Goal: Task Accomplishment & Management: Manage account settings

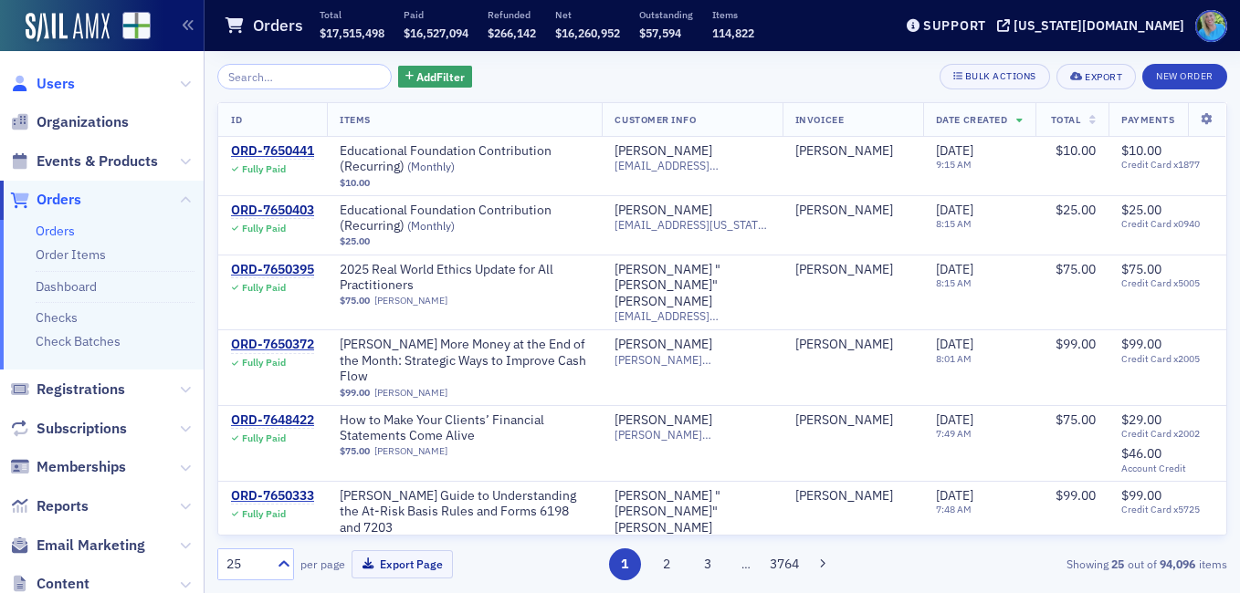
click at [69, 78] on span "Users" at bounding box center [56, 84] width 38 height 20
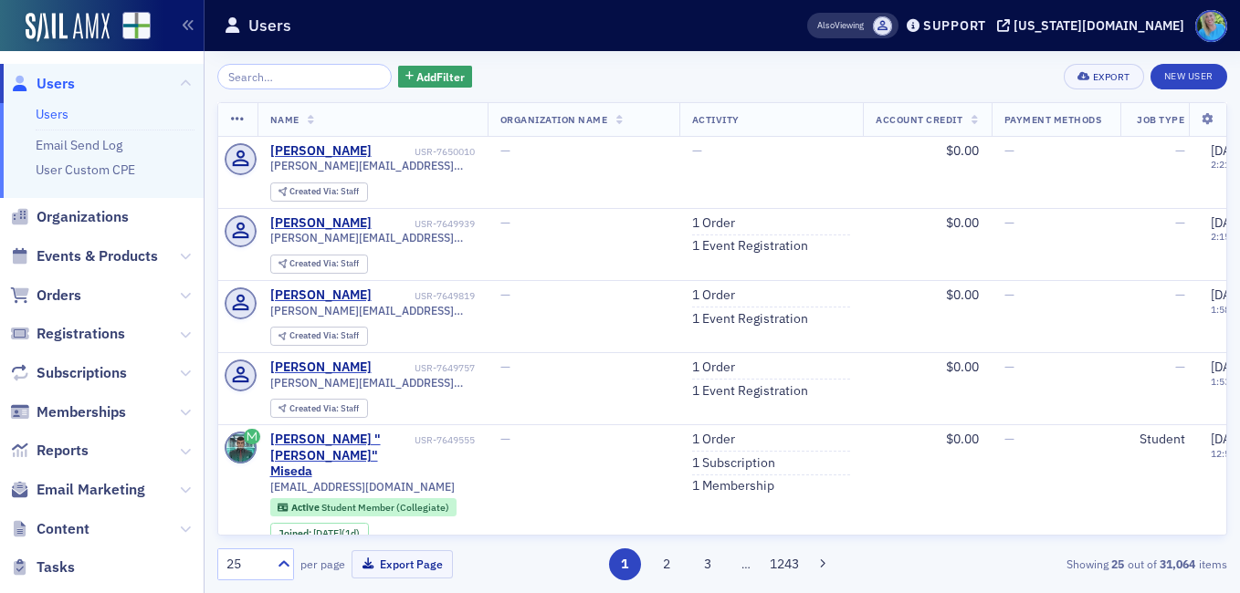
click at [261, 75] on input "search" at bounding box center [304, 77] width 174 height 26
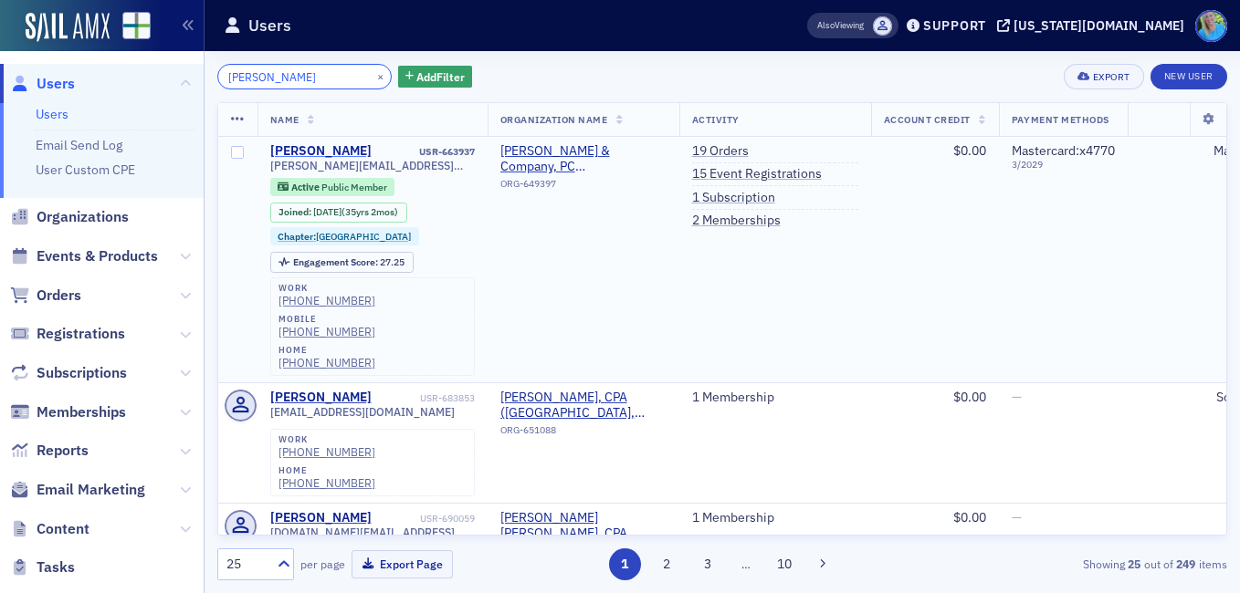
type input "mark goolsby"
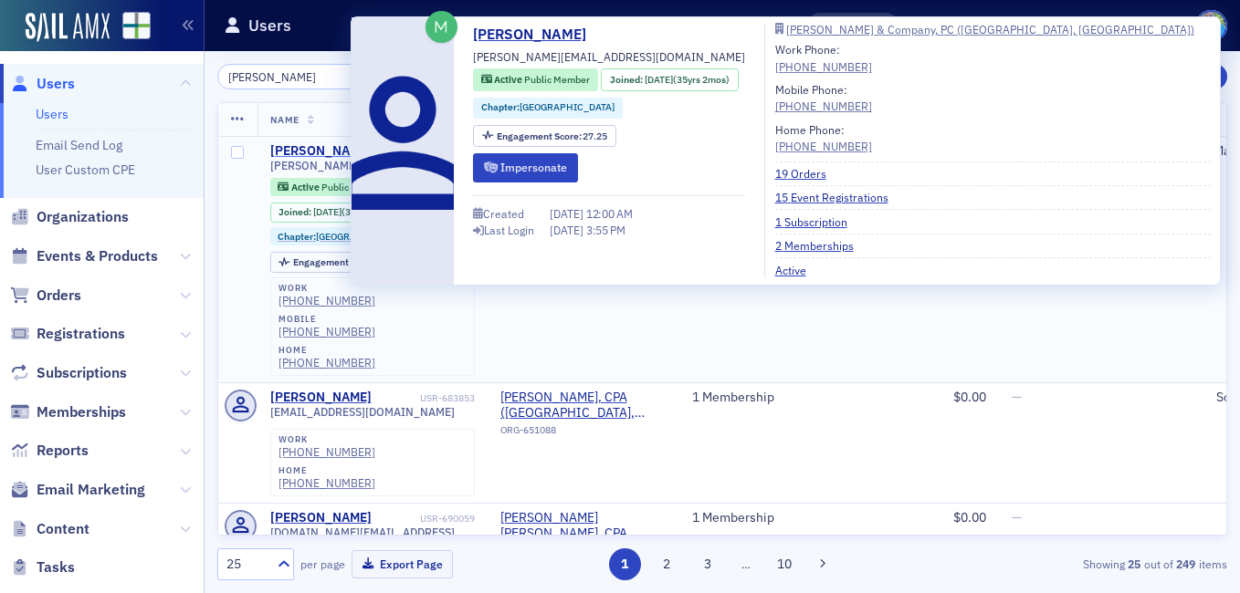
click at [296, 146] on div "Mark Goolsby" at bounding box center [320, 151] width 101 height 16
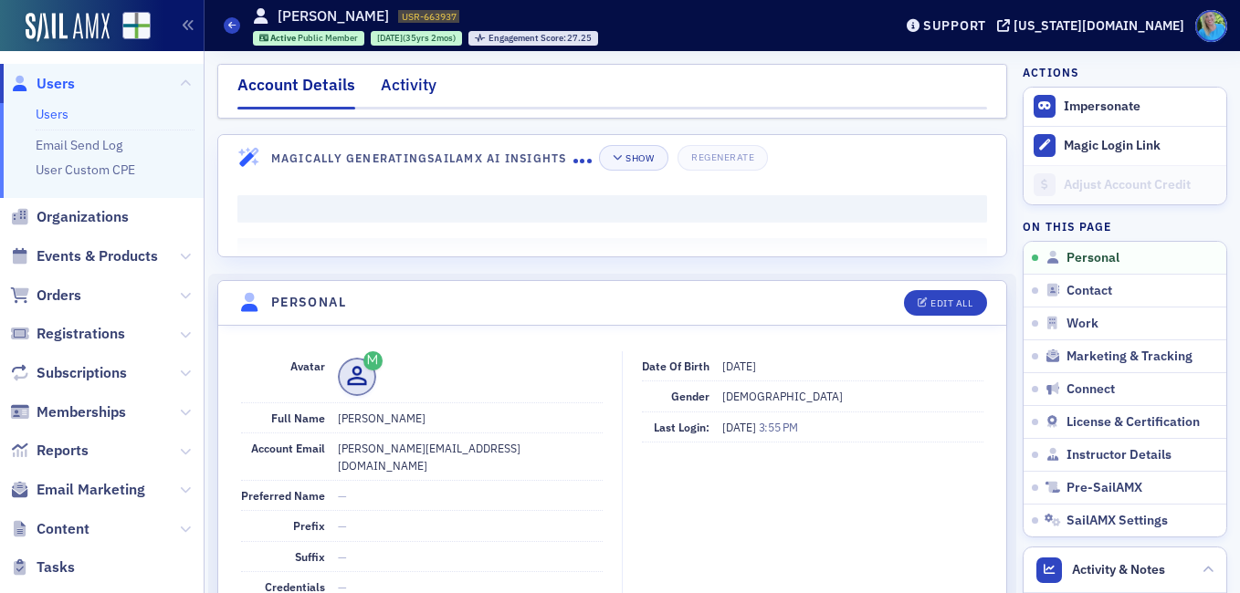
click at [428, 87] on div "Activity" at bounding box center [409, 90] width 56 height 34
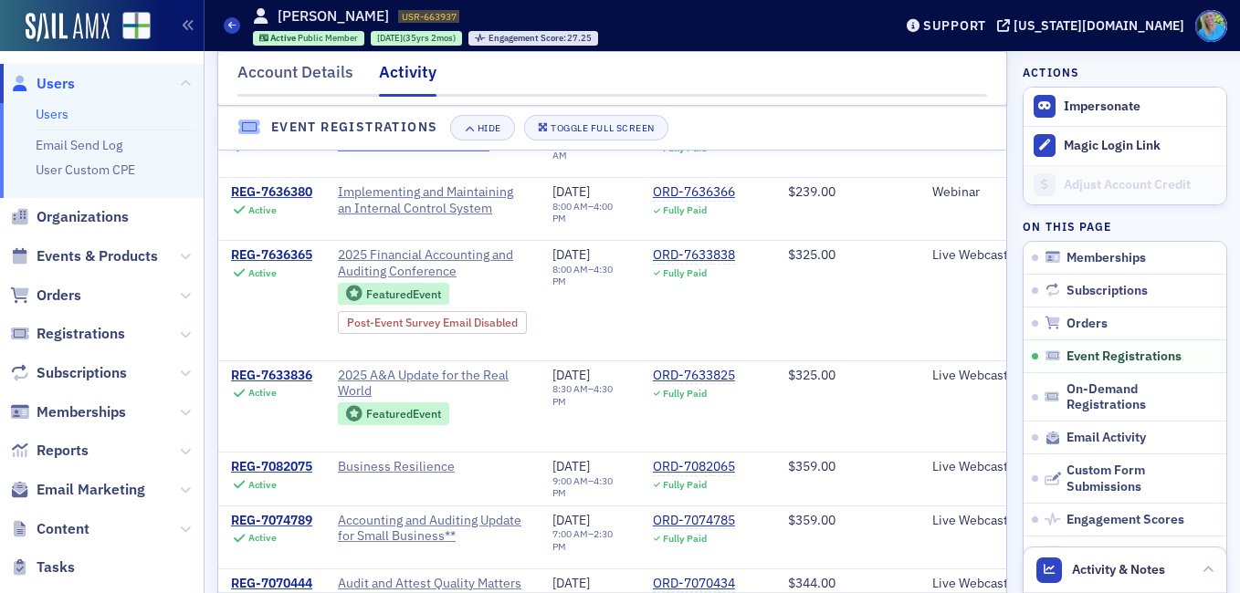
scroll to position [1278, 0]
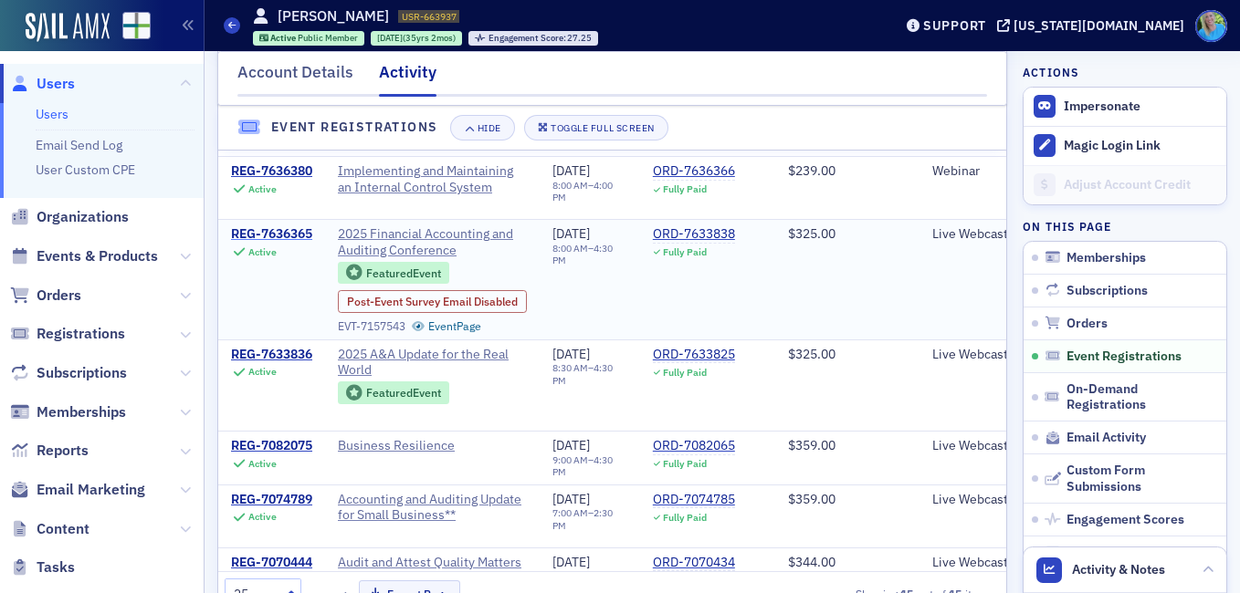
click at [270, 243] on div "REG-7636365" at bounding box center [271, 234] width 81 height 16
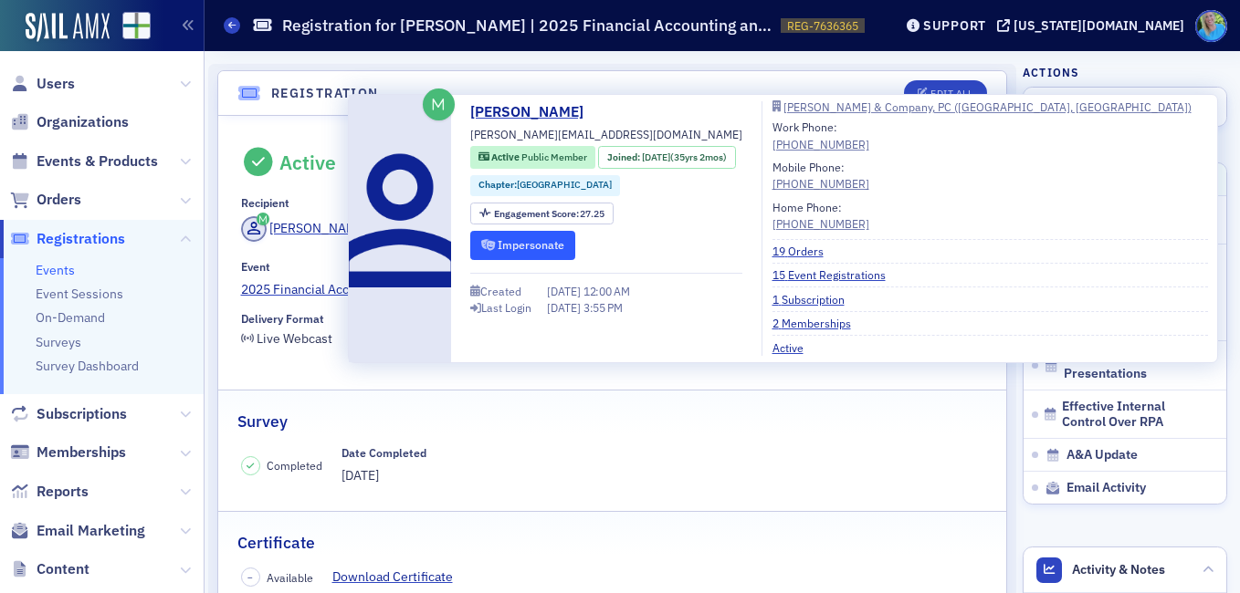
click at [503, 243] on button "Impersonate" at bounding box center [522, 245] width 105 height 28
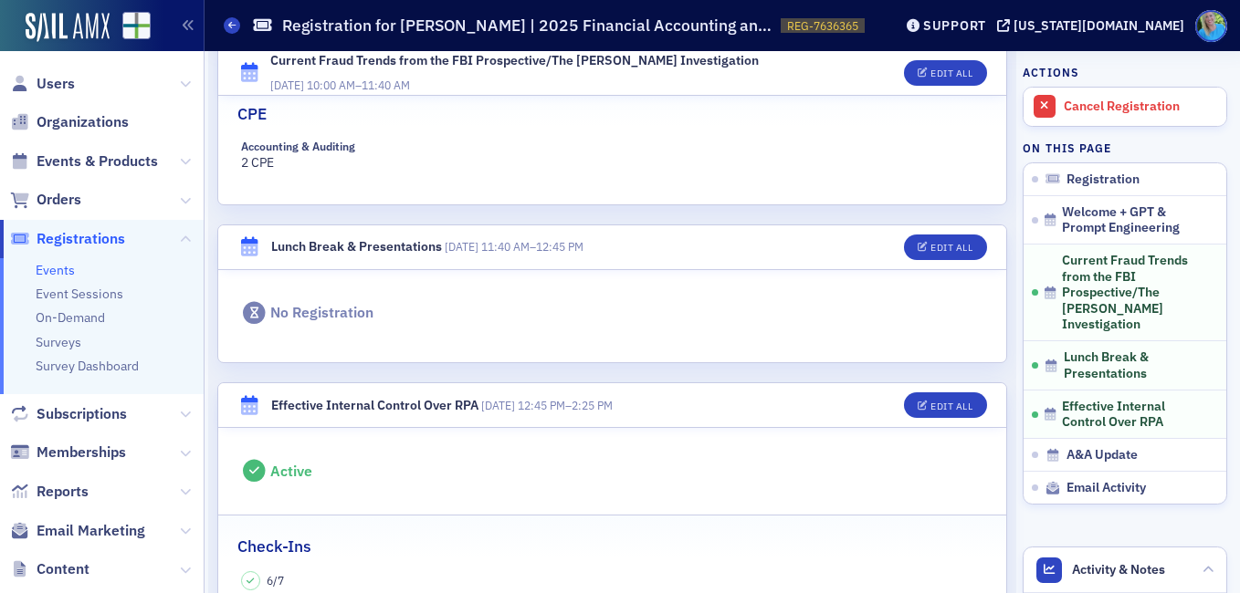
scroll to position [1278, 0]
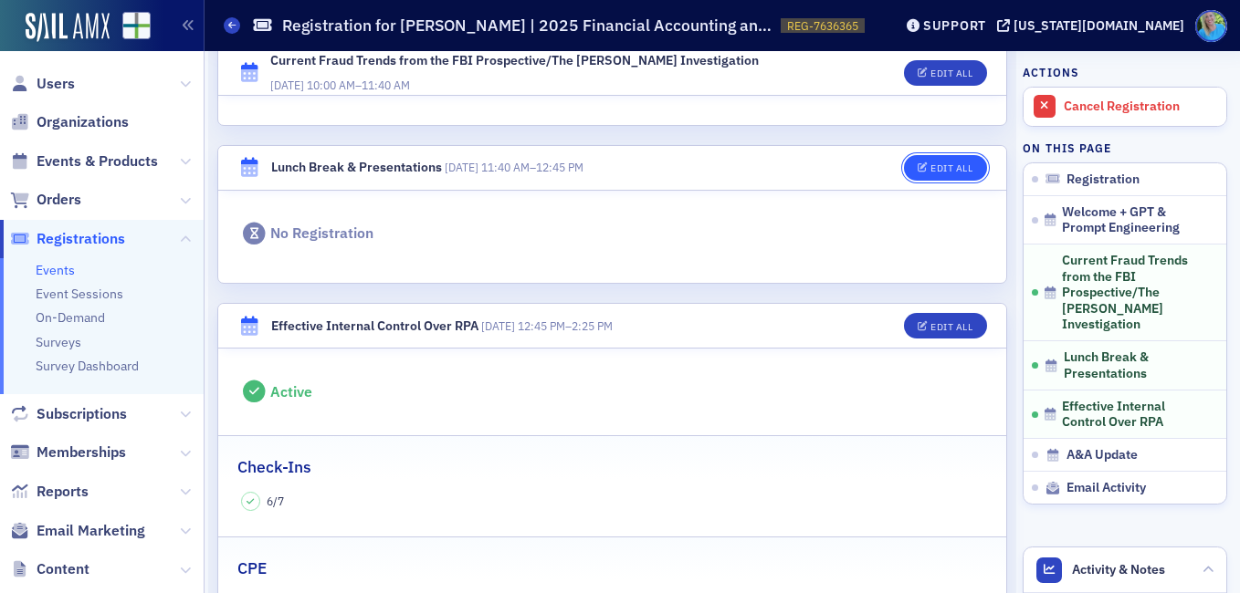
click at [959, 177] on button "Edit All" at bounding box center [945, 168] width 82 height 26
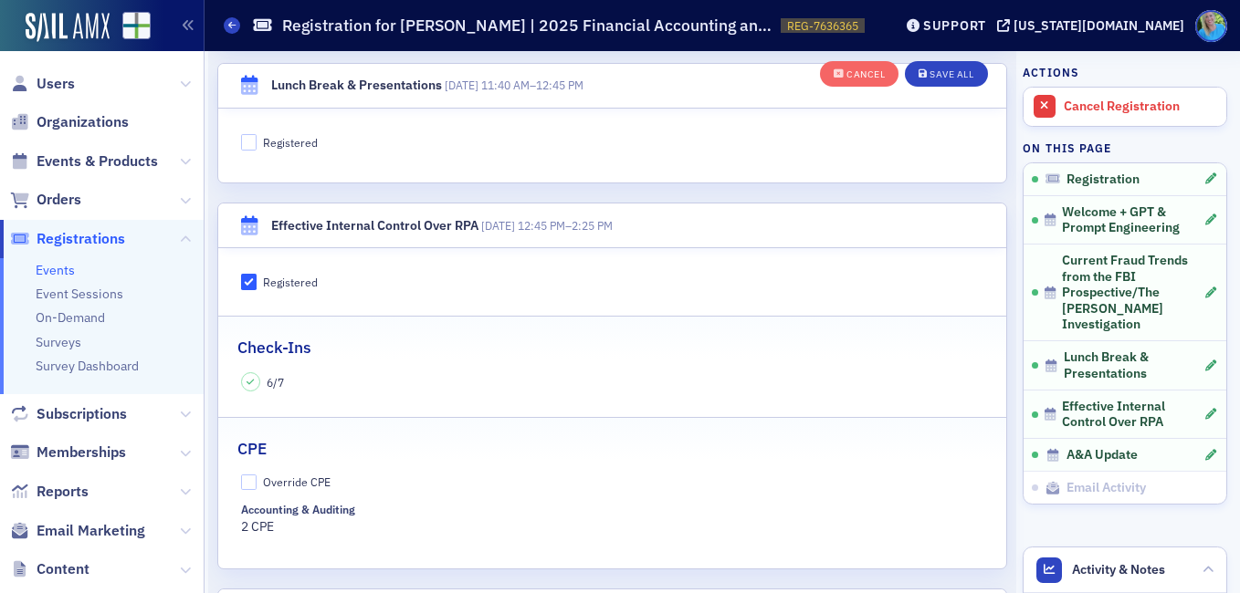
scroll to position [1409, 0]
click at [249, 140] on input "Registered" at bounding box center [249, 139] width 16 height 16
checkbox input "true"
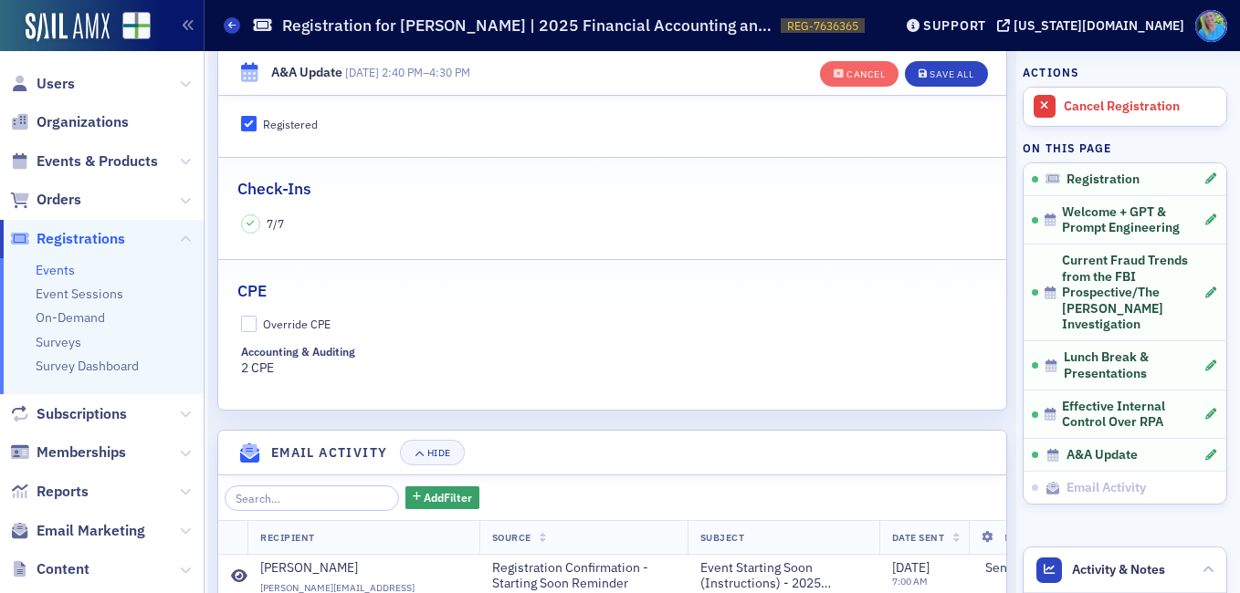
scroll to position [1957, 0]
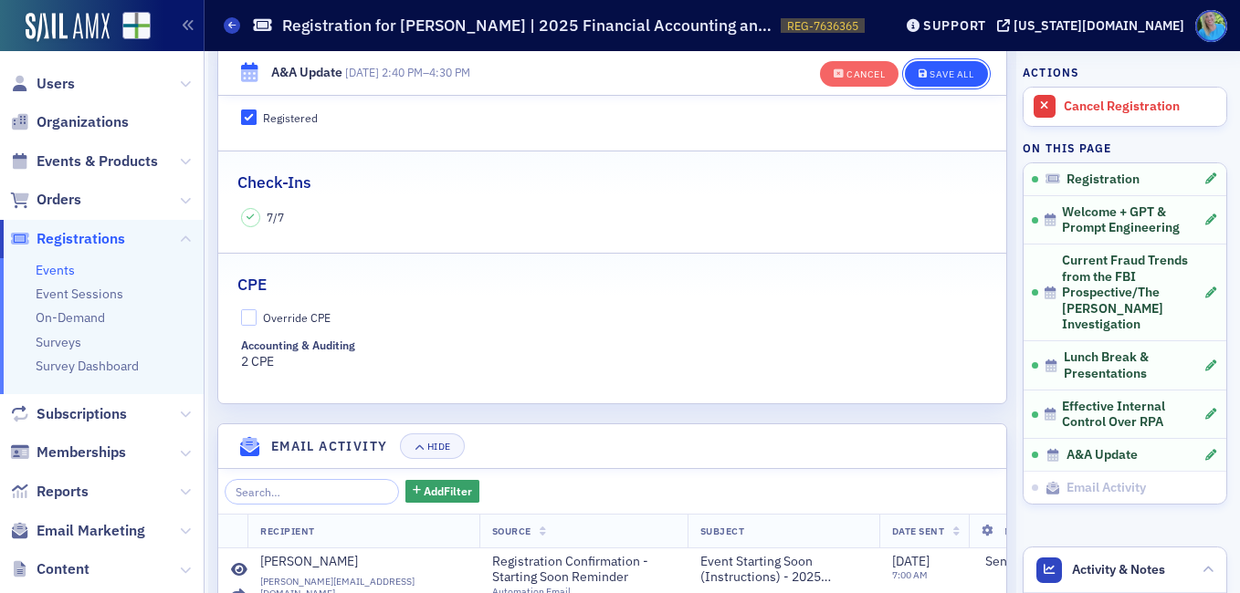
click at [929, 79] on div "Save All" at bounding box center [951, 74] width 44 height 10
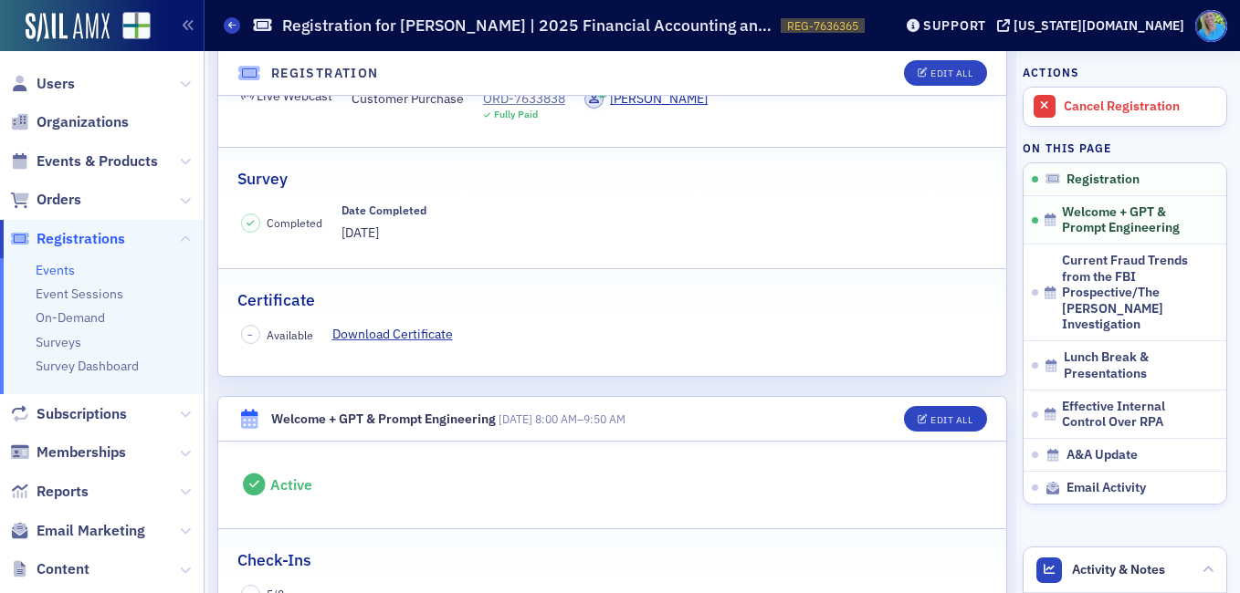
scroll to position [223, 0]
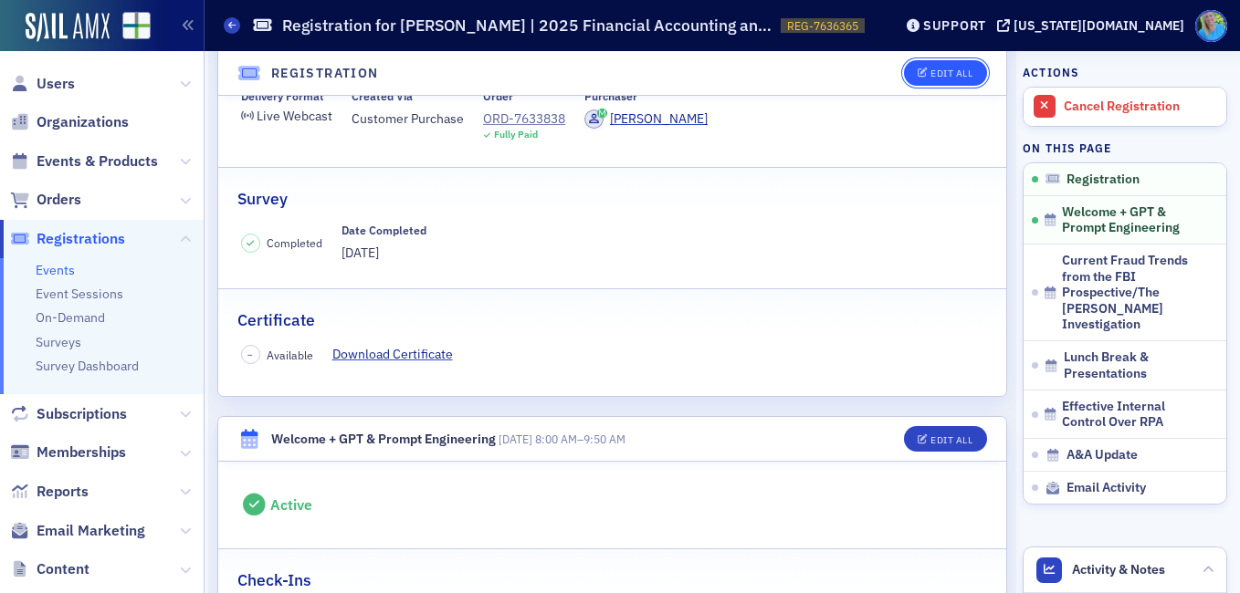
click at [917, 73] on span "Edit All" at bounding box center [944, 73] width 55 height 10
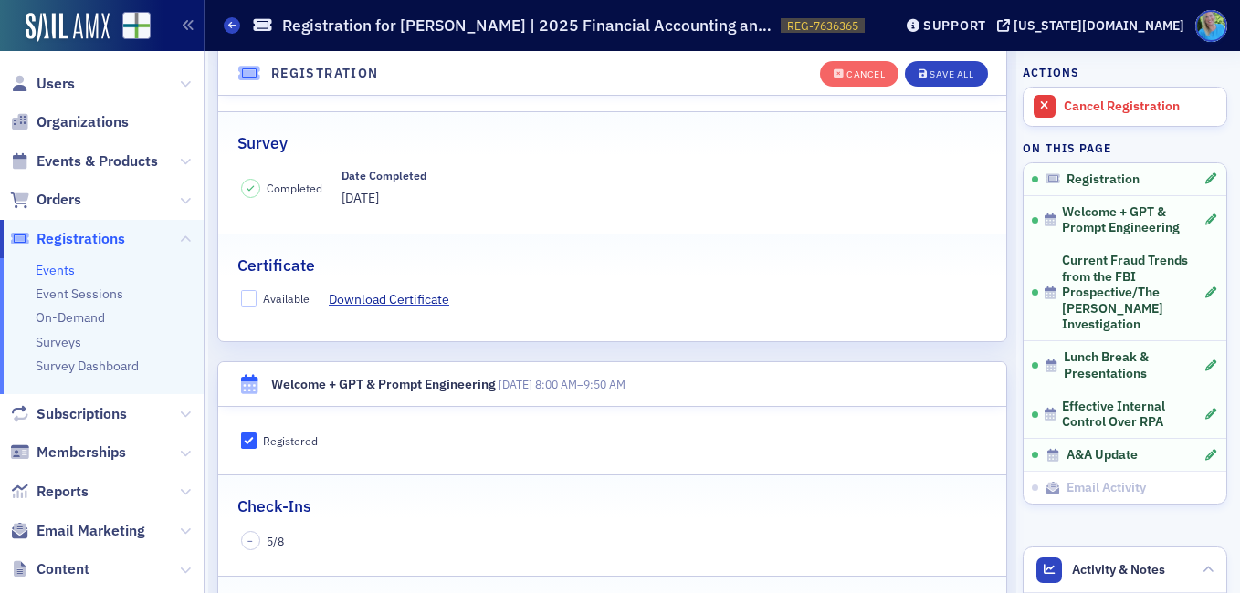
scroll to position [322, 0]
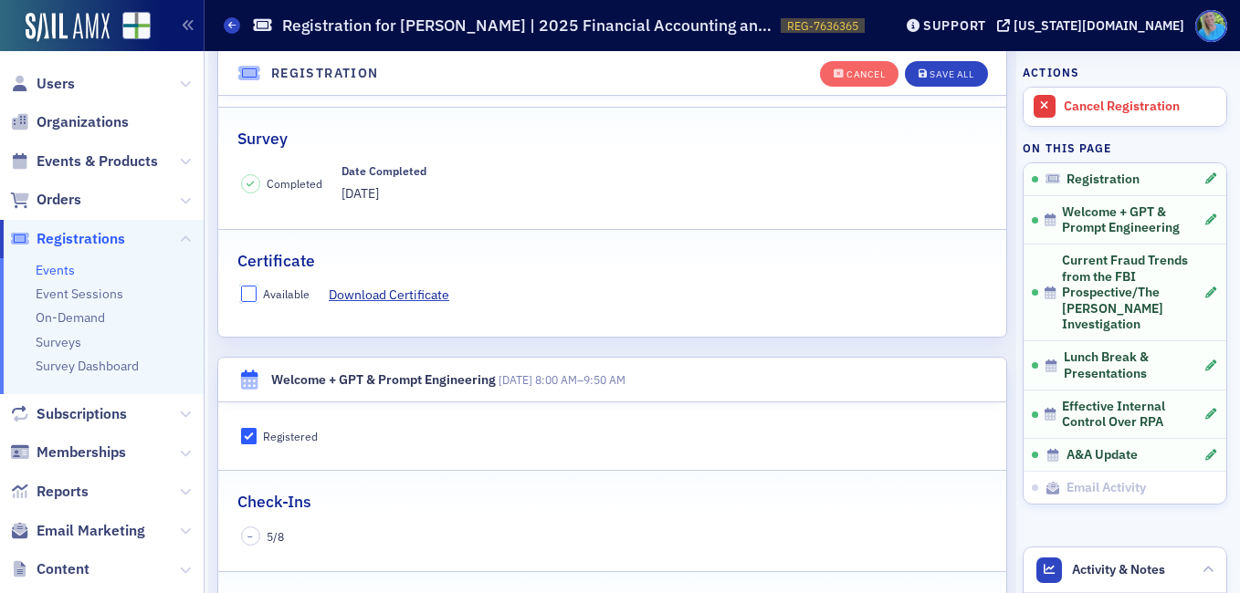
drag, startPoint x: 240, startPoint y: 288, endPoint x: 250, endPoint y: 300, distance: 15.5
click at [241, 288] on input "Available" at bounding box center [249, 294] width 16 height 16
checkbox input "true"
click at [929, 69] on div "Save All" at bounding box center [951, 74] width 44 height 10
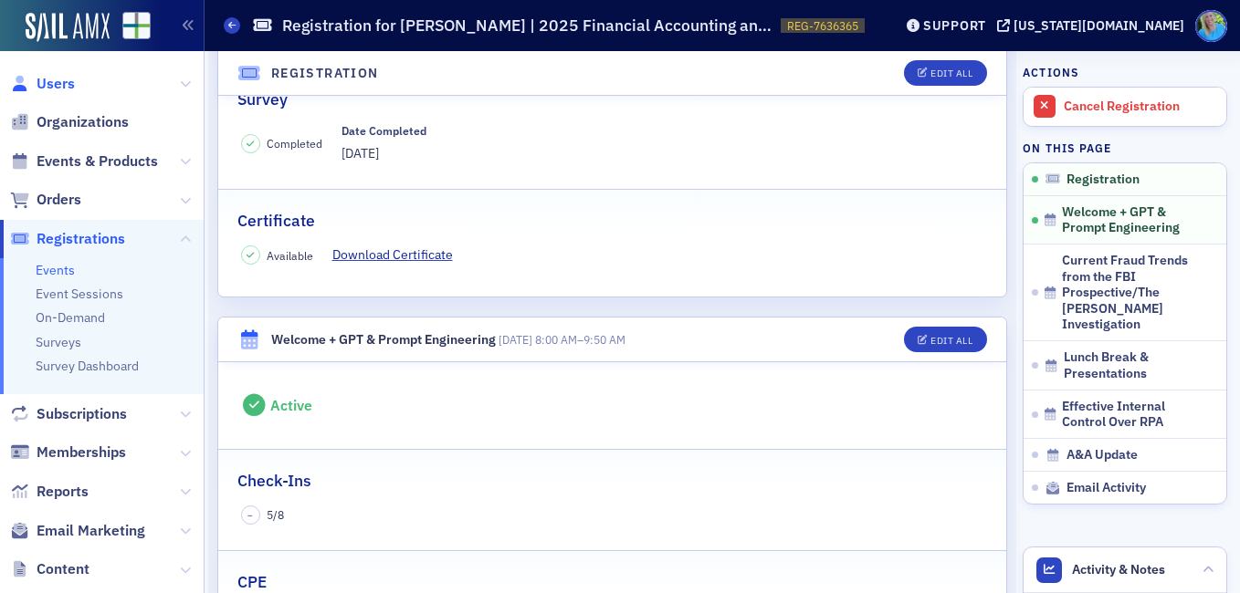
click at [49, 83] on span "Users" at bounding box center [56, 84] width 38 height 20
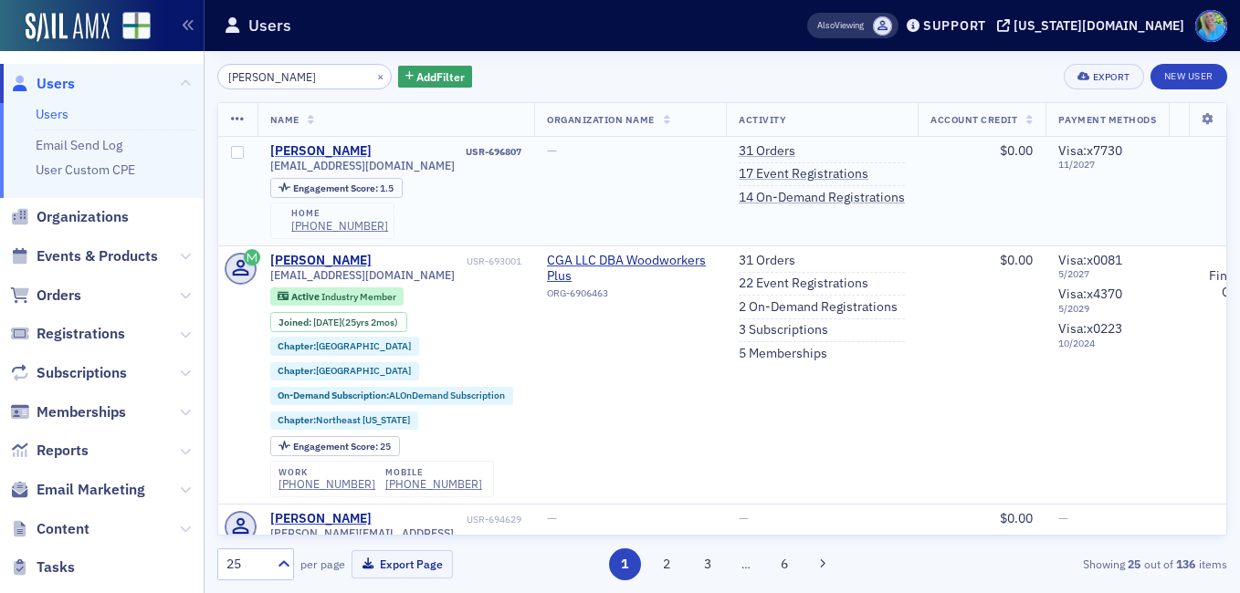
type input "amanda knap"
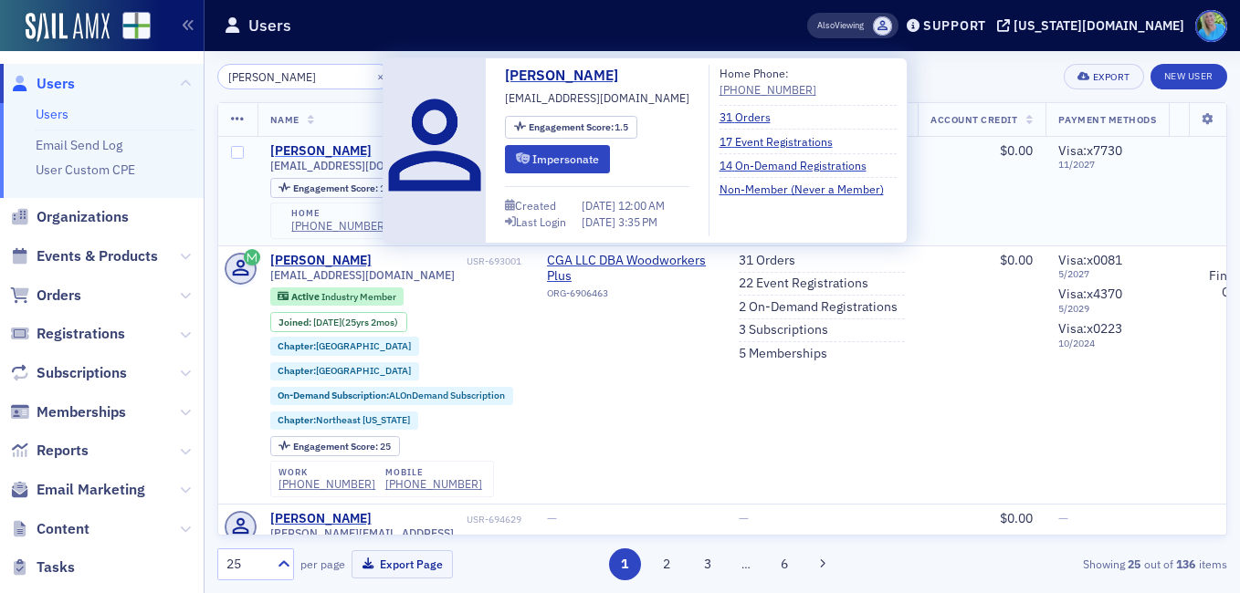
click at [336, 154] on div "Amanda Knapstein" at bounding box center [320, 151] width 101 height 16
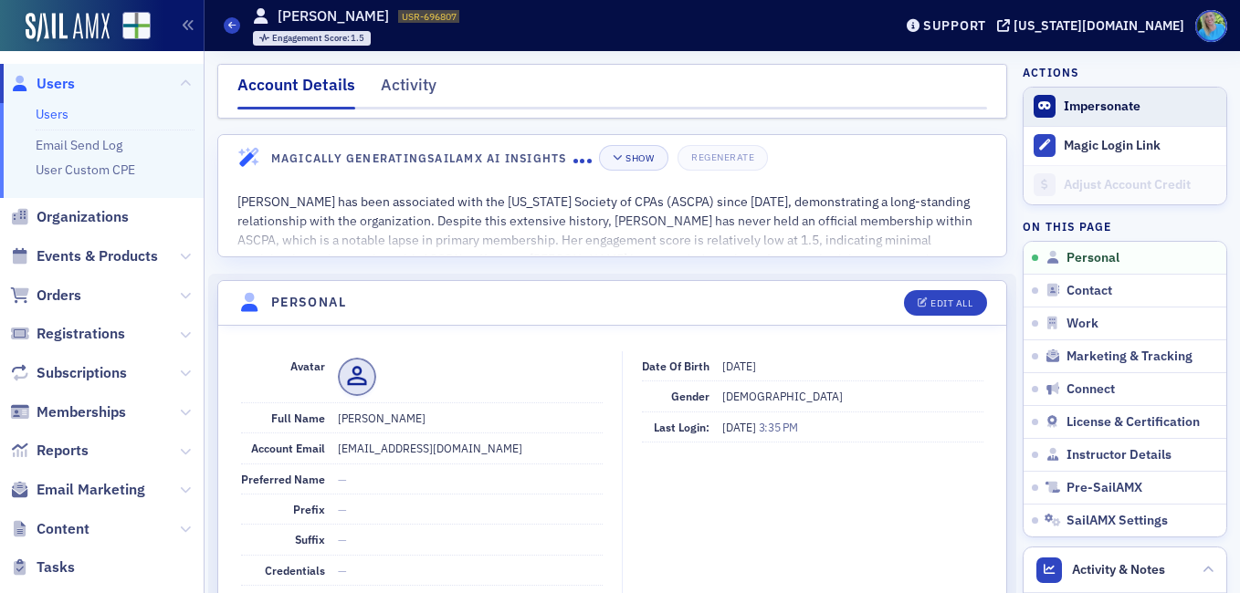
click at [1077, 110] on button "Impersonate" at bounding box center [1102, 107] width 77 height 16
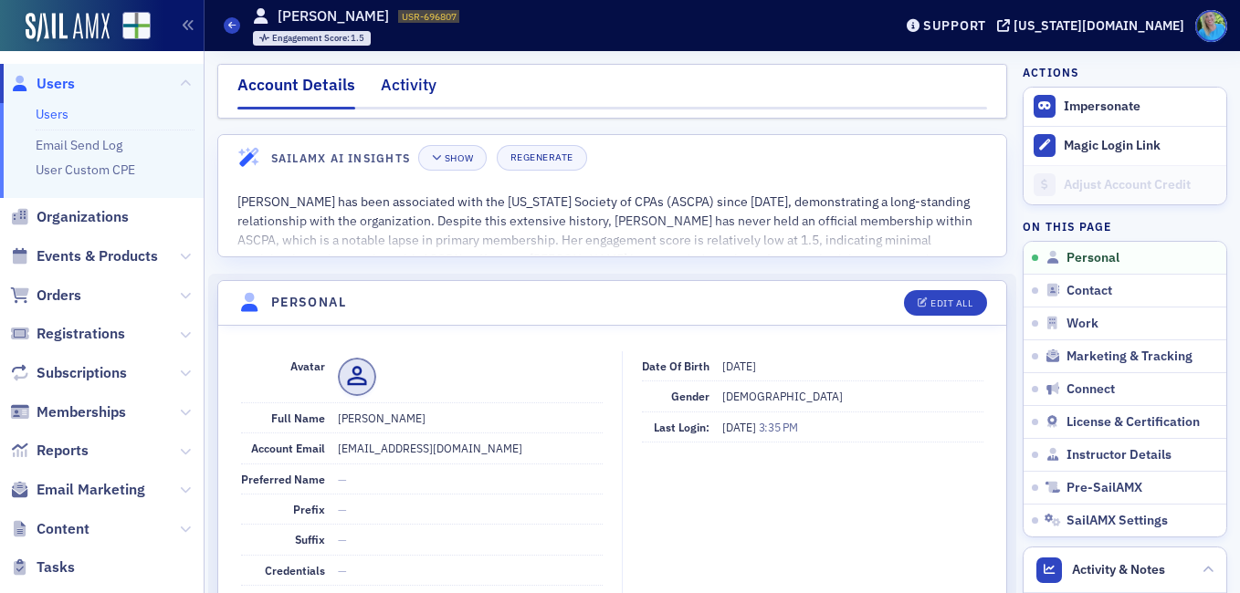
click at [397, 85] on div "Activity" at bounding box center [409, 90] width 56 height 34
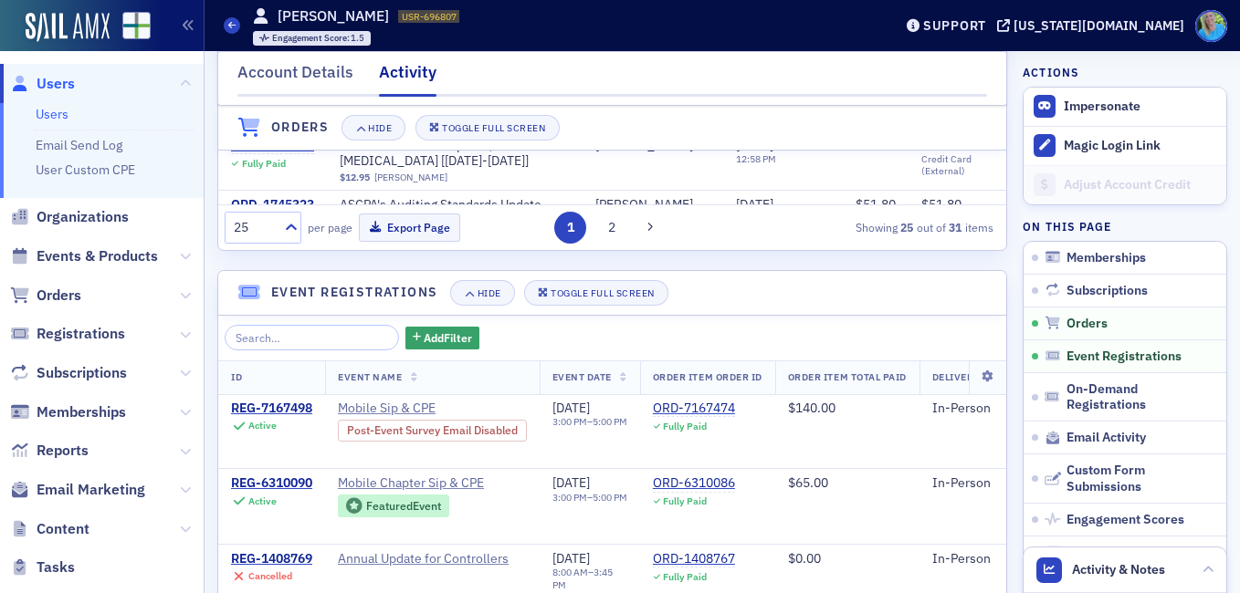
scroll to position [822, 0]
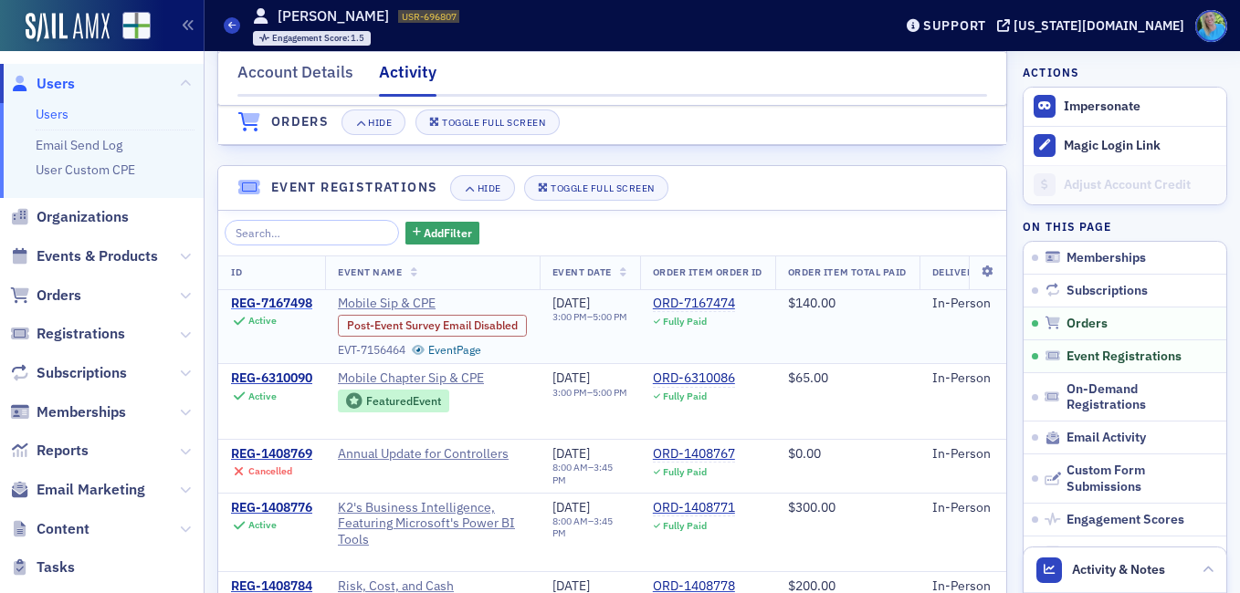
click at [300, 300] on div "REG-7167498" at bounding box center [271, 304] width 81 height 16
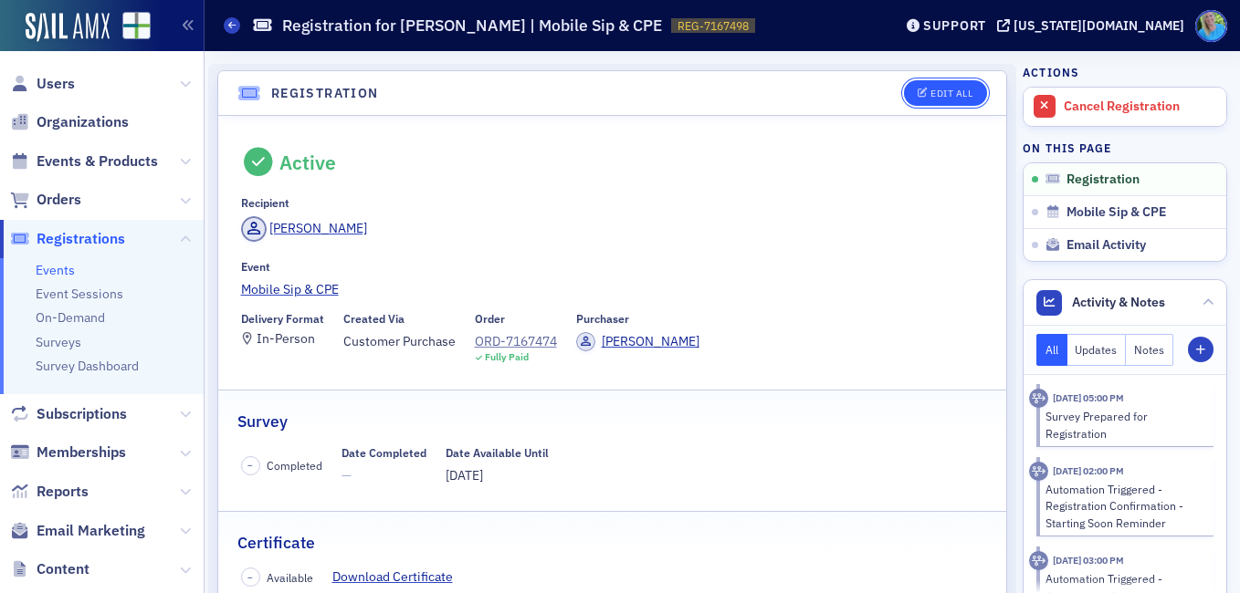
click at [904, 91] on button "Edit All" at bounding box center [945, 93] width 82 height 26
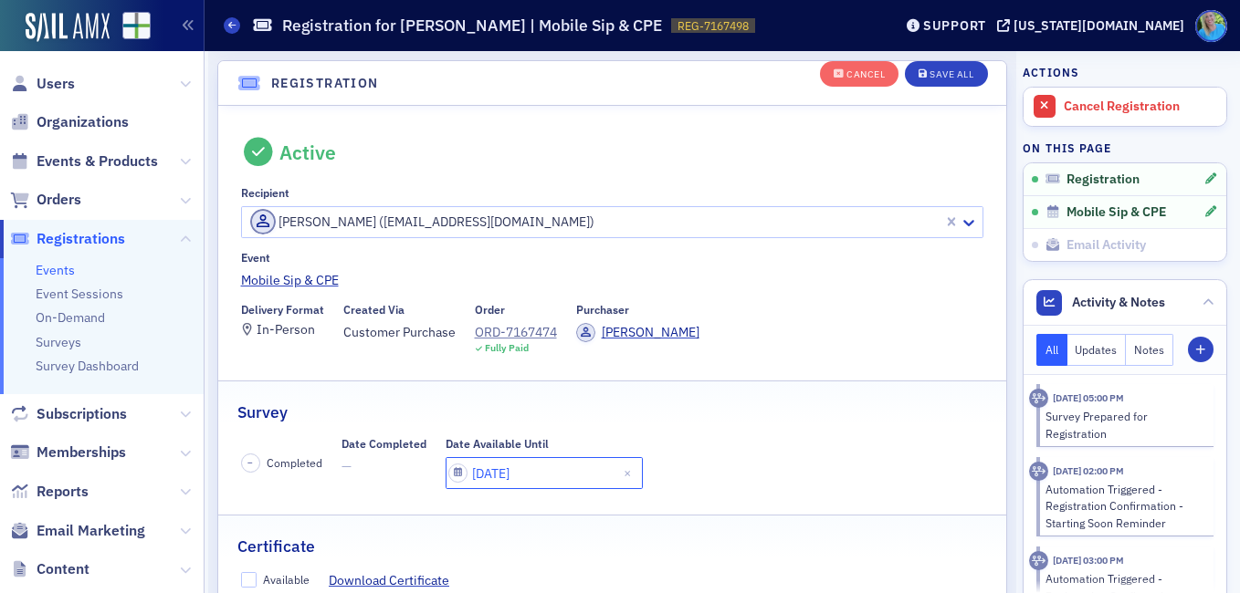
select select "9"
select select "2025"
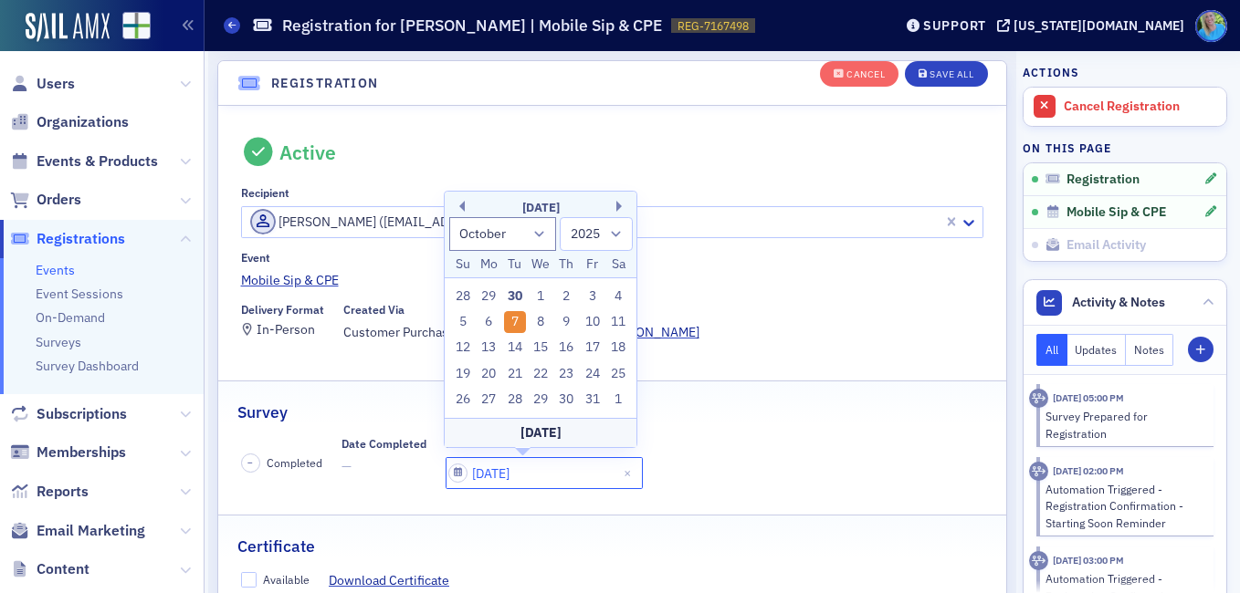
click at [557, 474] on input "10/07/2025" at bounding box center [543, 473] width 197 height 32
click at [593, 321] on div "10" at bounding box center [593, 322] width 22 height 22
type input "10/10/2025"
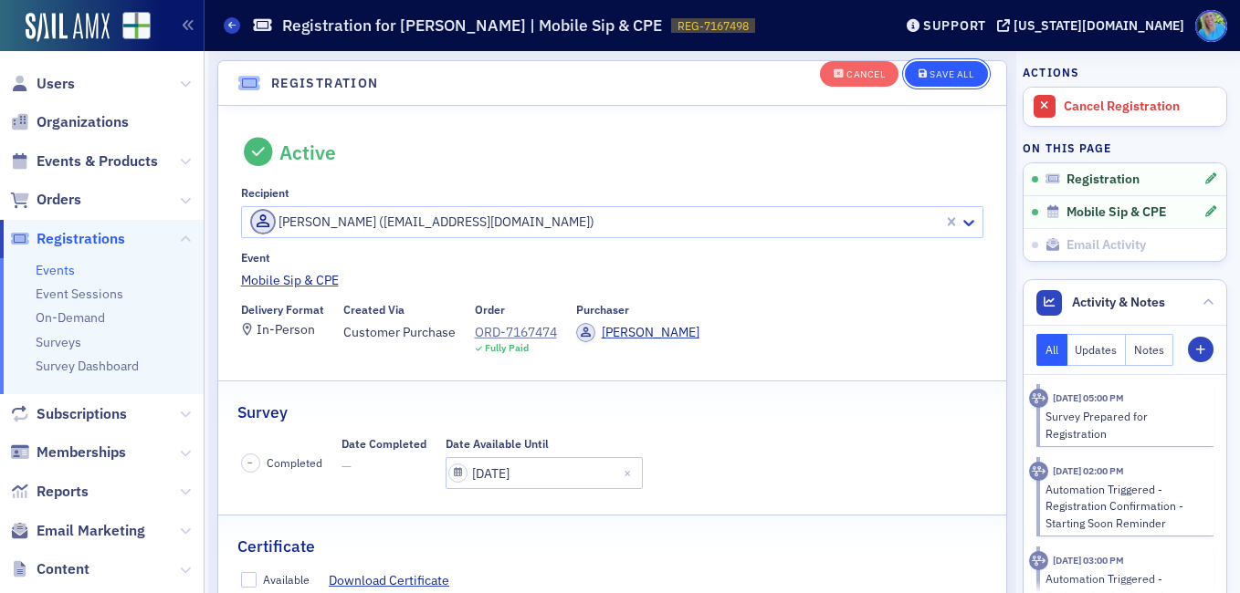
click at [927, 79] on button "Save All" at bounding box center [946, 74] width 82 height 26
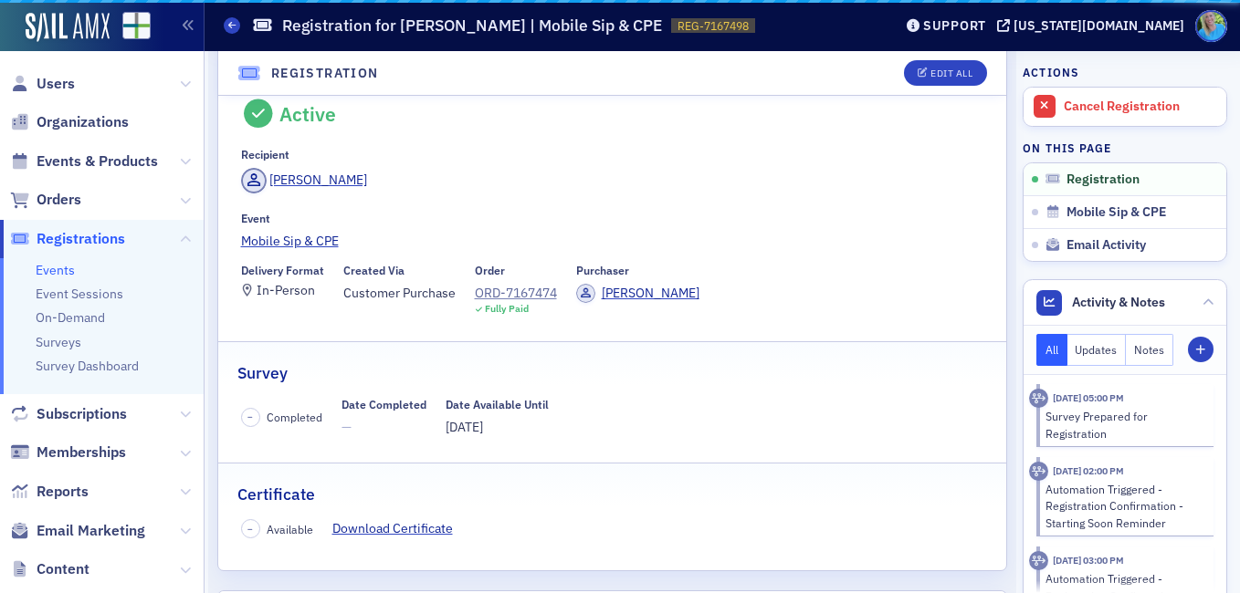
scroll to position [10, 0]
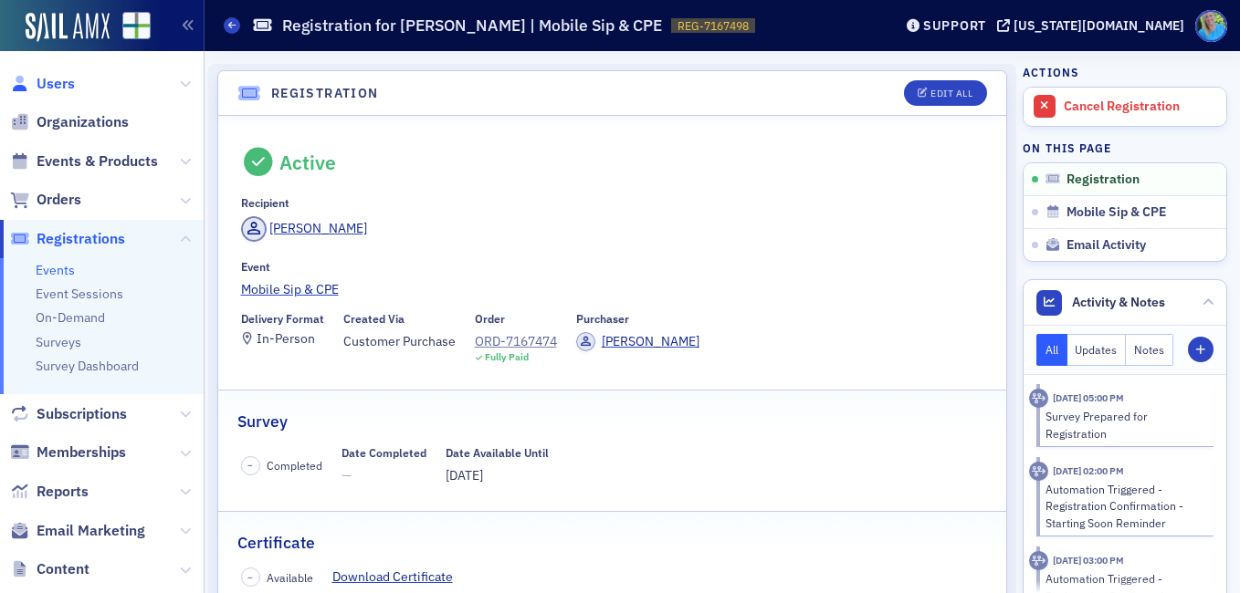
click at [49, 80] on span "Users" at bounding box center [56, 84] width 38 height 20
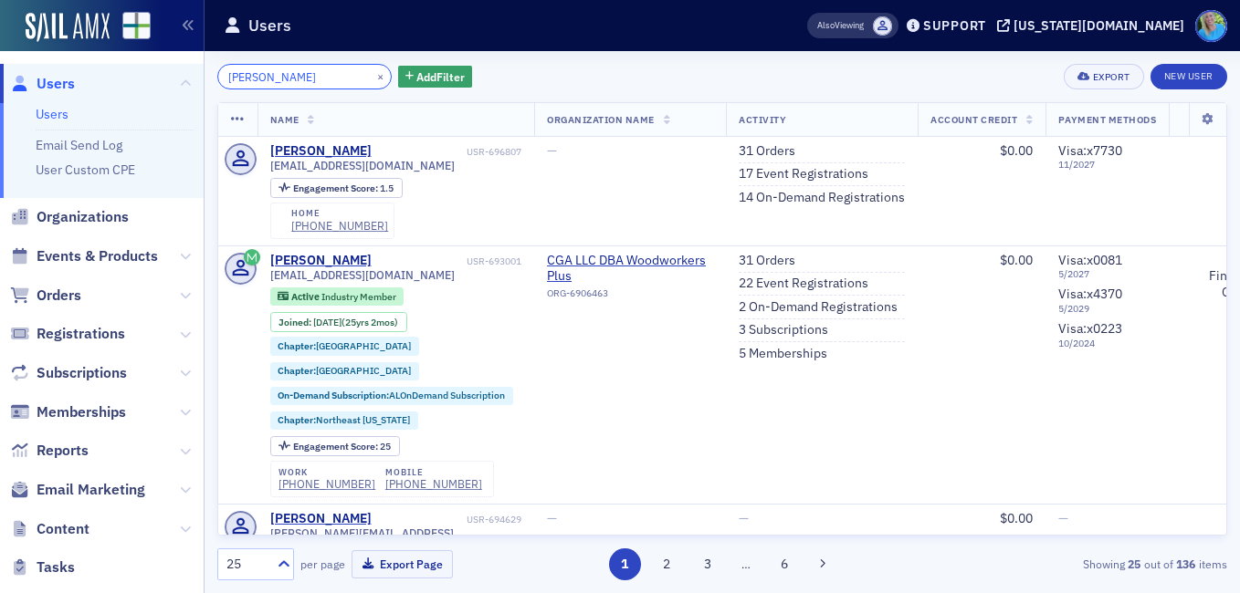
drag, startPoint x: 296, startPoint y: 79, endPoint x: 223, endPoint y: 79, distance: 73.0
click at [223, 79] on input "[PERSON_NAME]" at bounding box center [304, 77] width 174 height 26
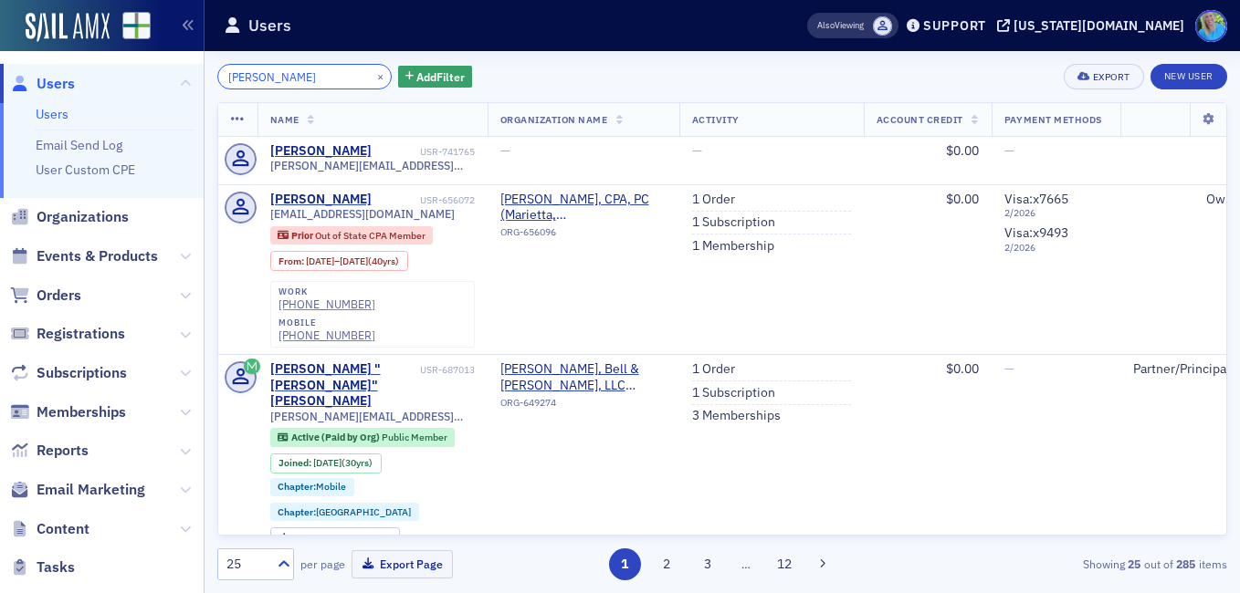
drag, startPoint x: 318, startPoint y: 75, endPoint x: 215, endPoint y: 70, distance: 103.3
click at [215, 70] on div "jeffrey bell × Add Filter Export New User Name Organization Name Activity Accou…" at bounding box center [721, 322] width 1035 height 542
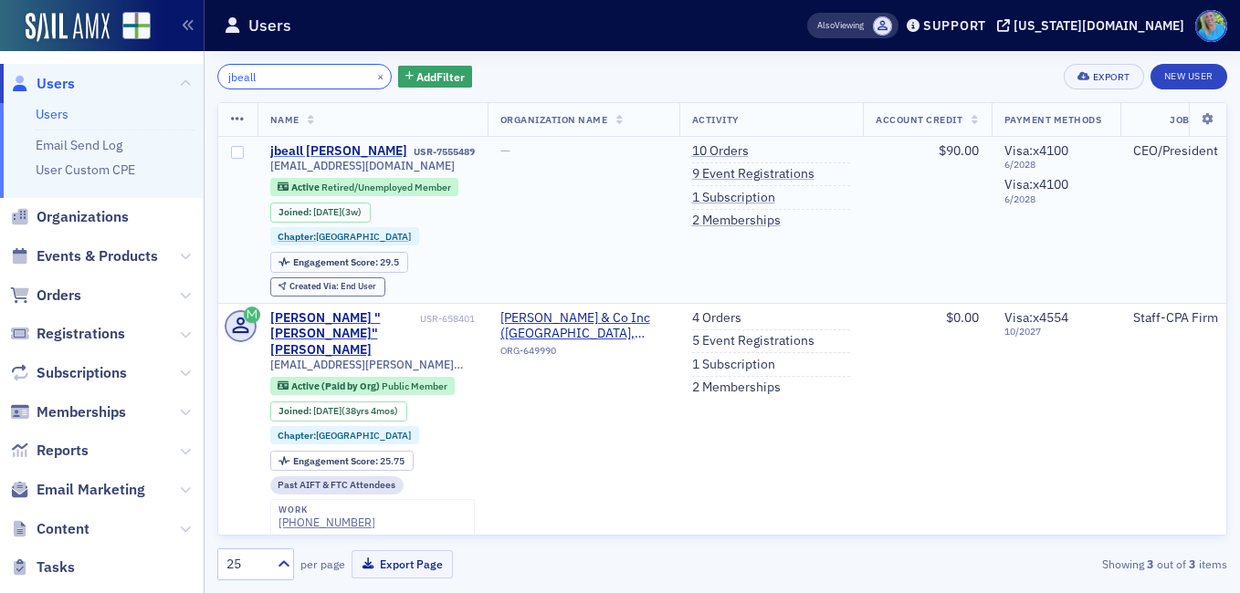
type input "jbeall"
click at [281, 151] on div "jbeall beall" at bounding box center [338, 151] width 137 height 16
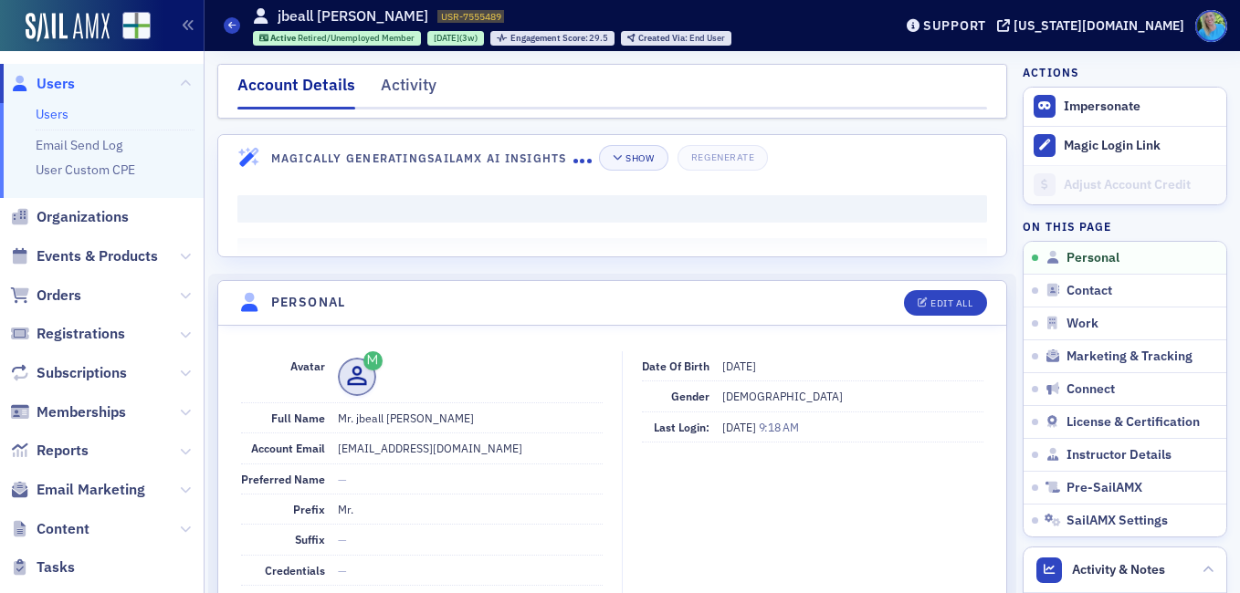
click at [412, 80] on div "Activity" at bounding box center [409, 90] width 56 height 34
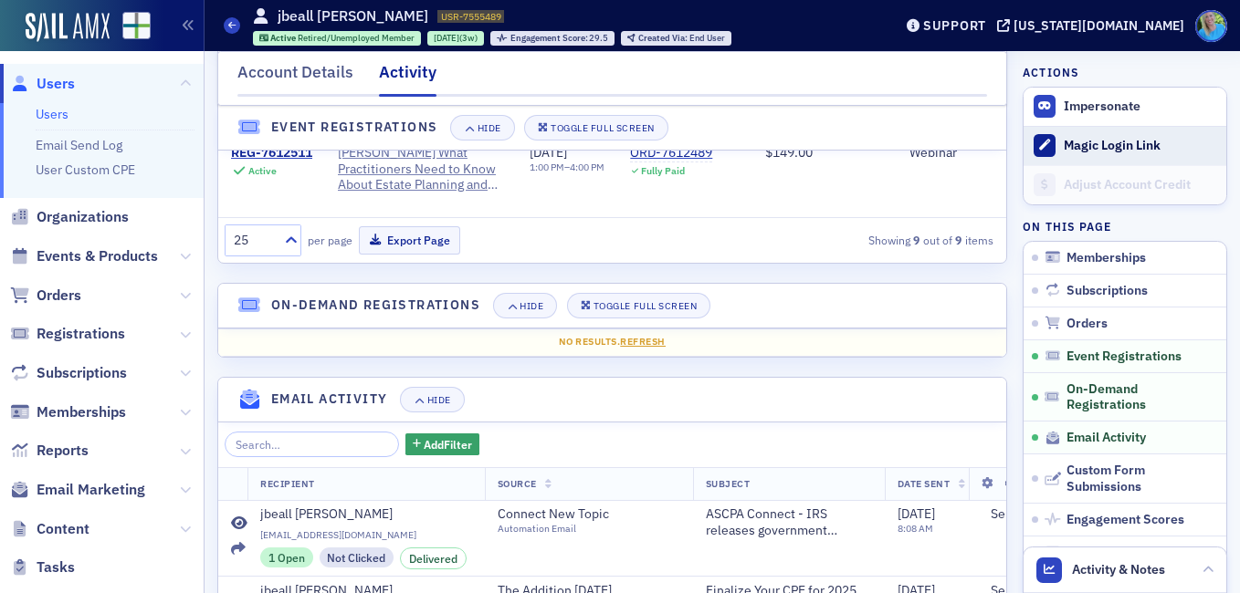
scroll to position [1461, 0]
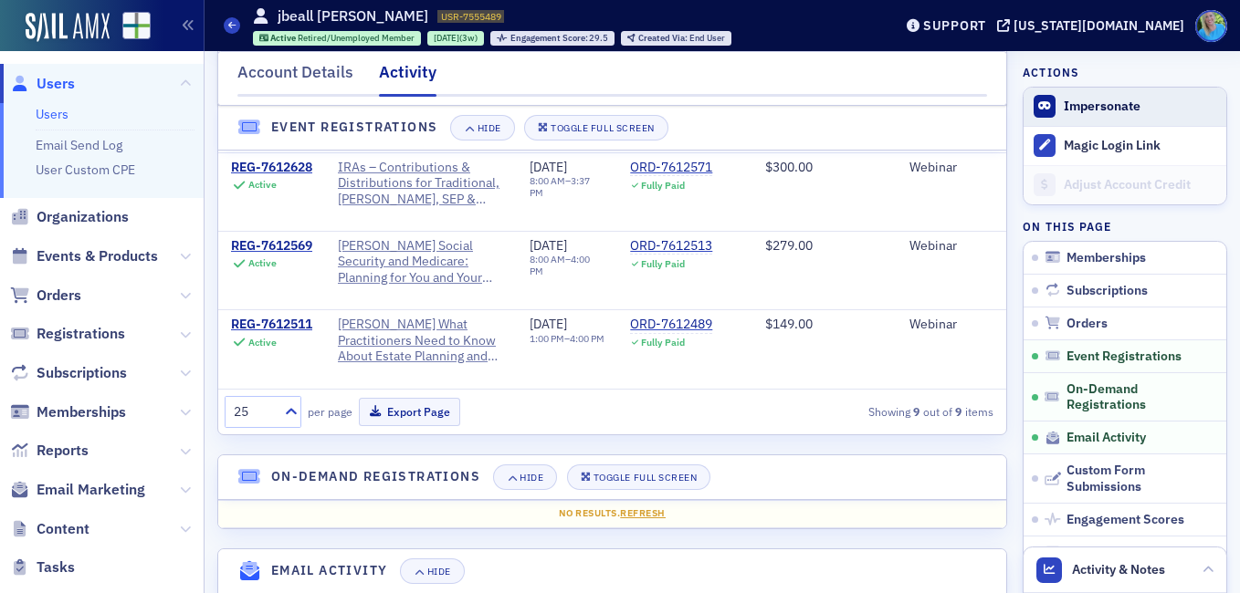
click at [1095, 110] on button "Impersonate" at bounding box center [1102, 107] width 77 height 16
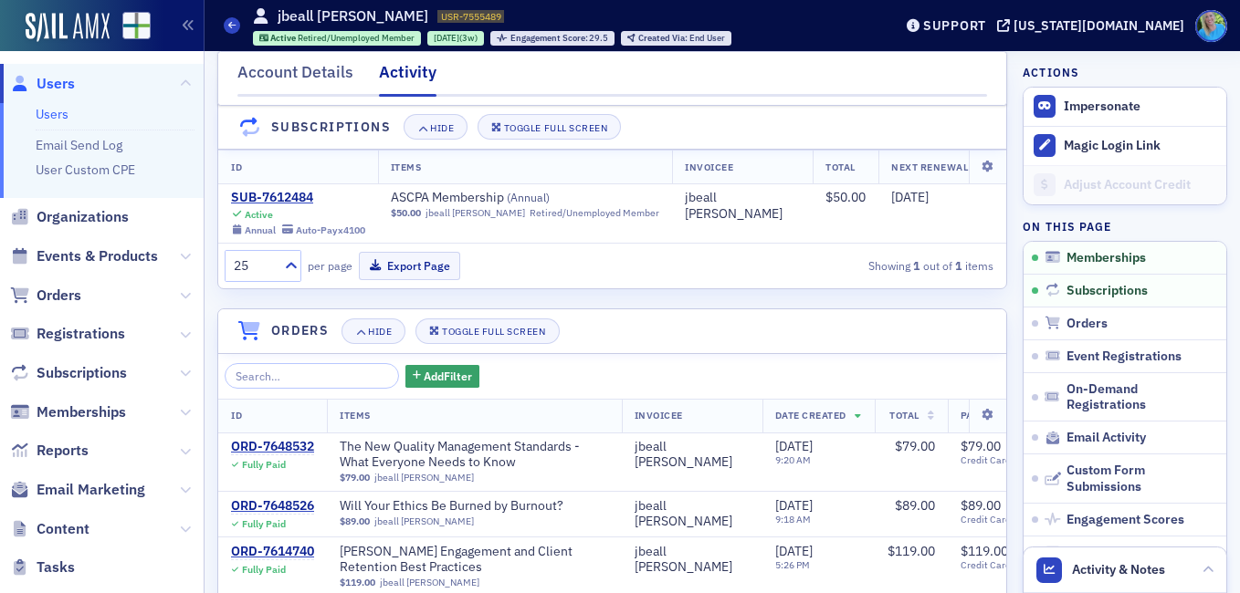
scroll to position [0, 0]
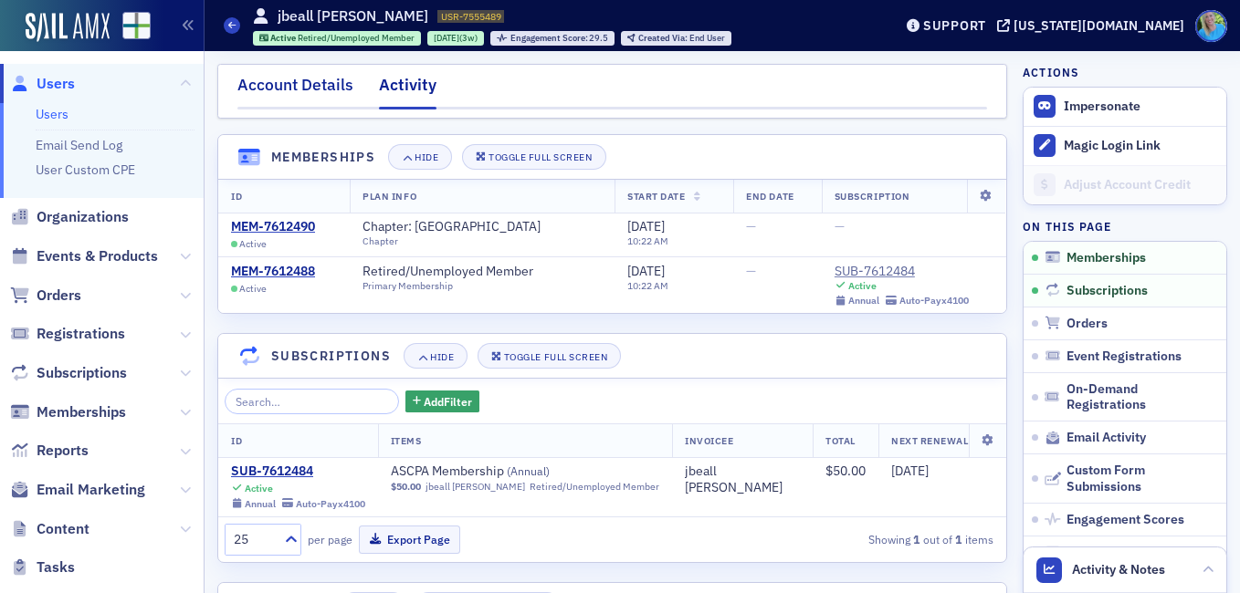
click at [296, 98] on div "Account Details" at bounding box center [295, 90] width 116 height 34
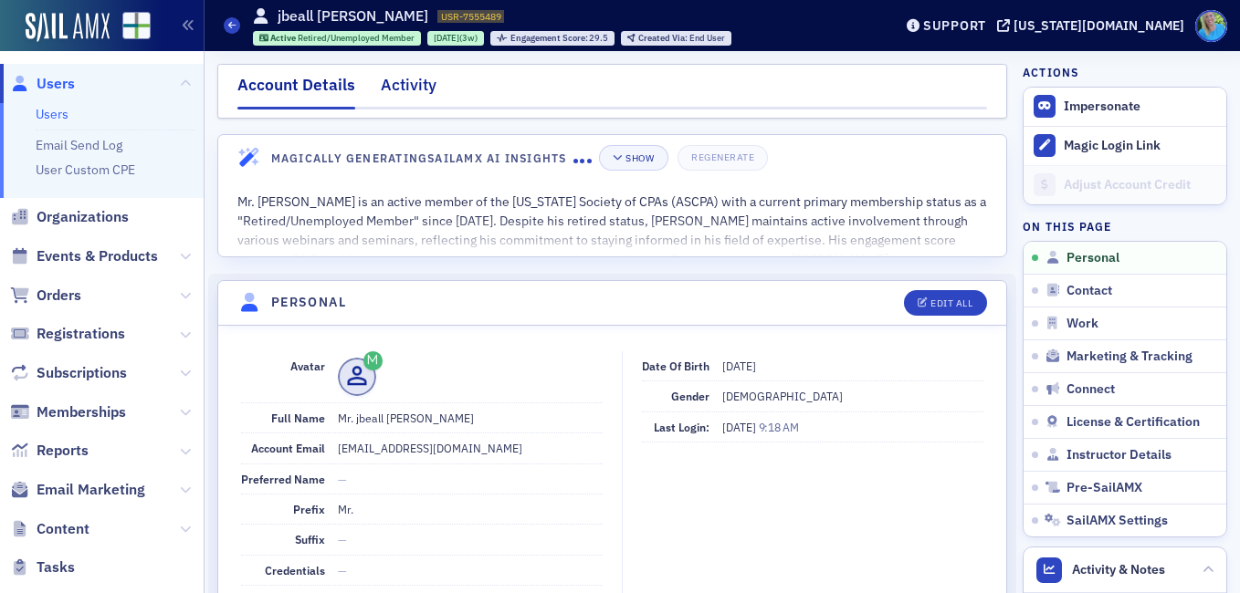
click at [405, 92] on div "Activity" at bounding box center [409, 90] width 56 height 34
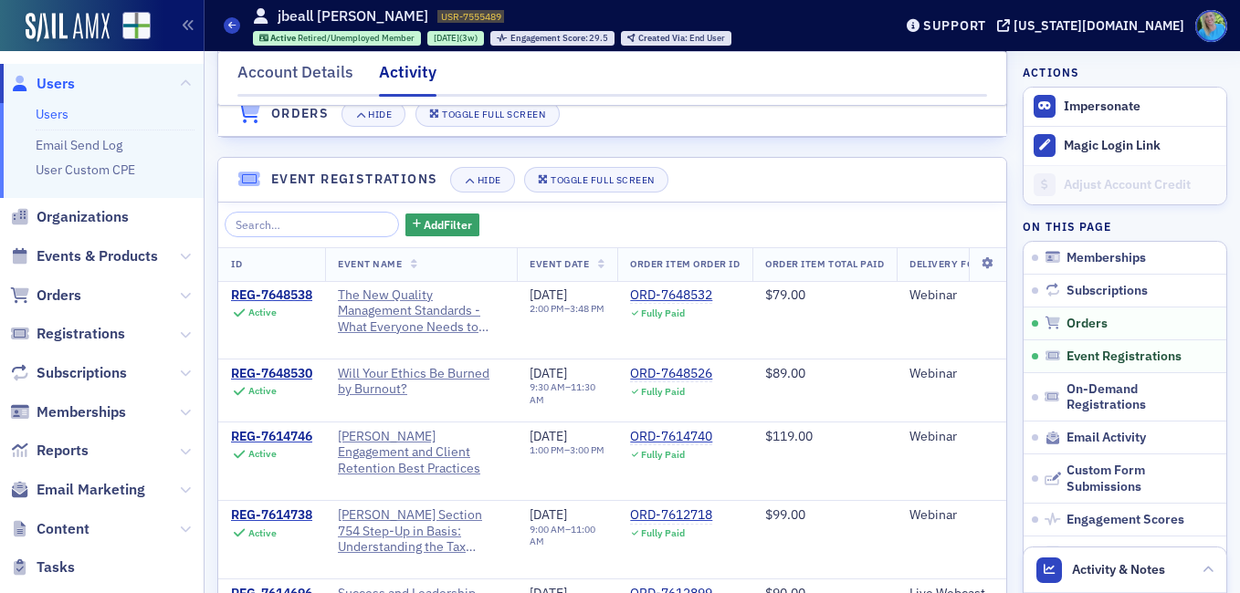
scroll to position [1004, 0]
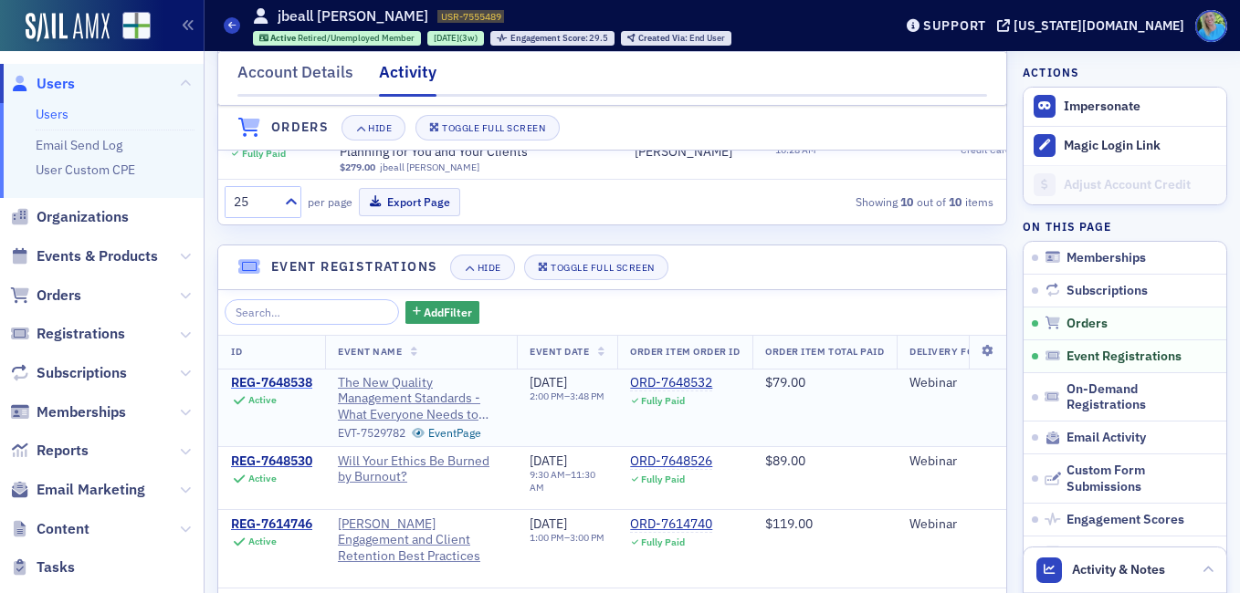
click at [305, 392] on div "REG-7648538" at bounding box center [271, 383] width 81 height 16
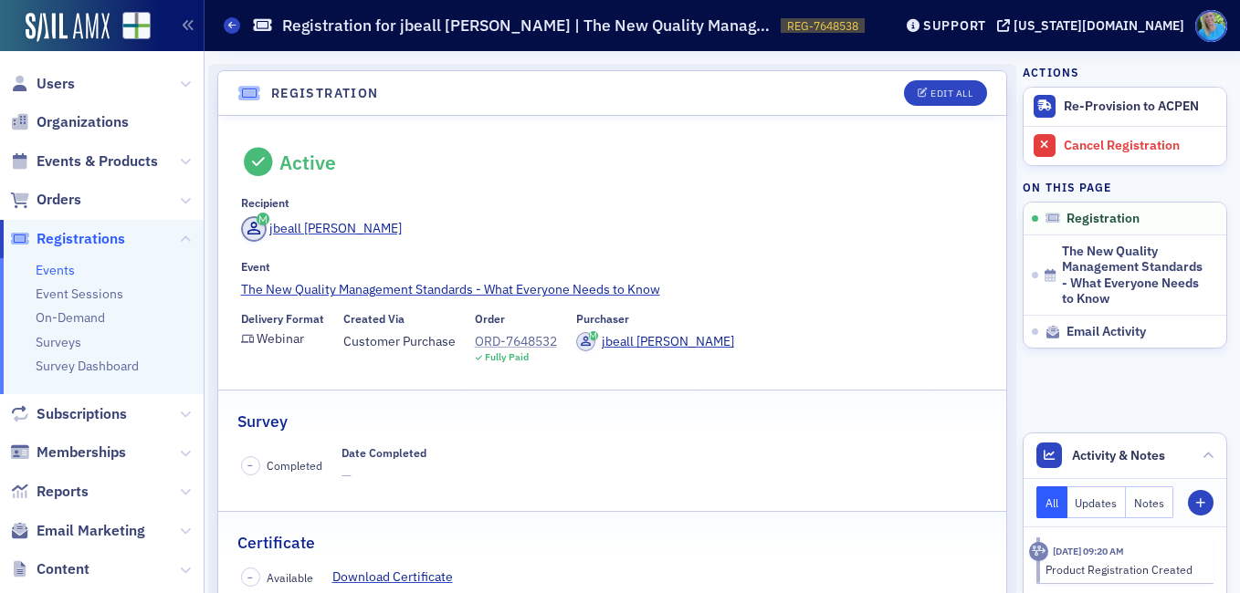
click at [496, 332] on div "ORD-7648532" at bounding box center [516, 341] width 82 height 19
click at [56, 210] on span "Orders" at bounding box center [59, 200] width 45 height 20
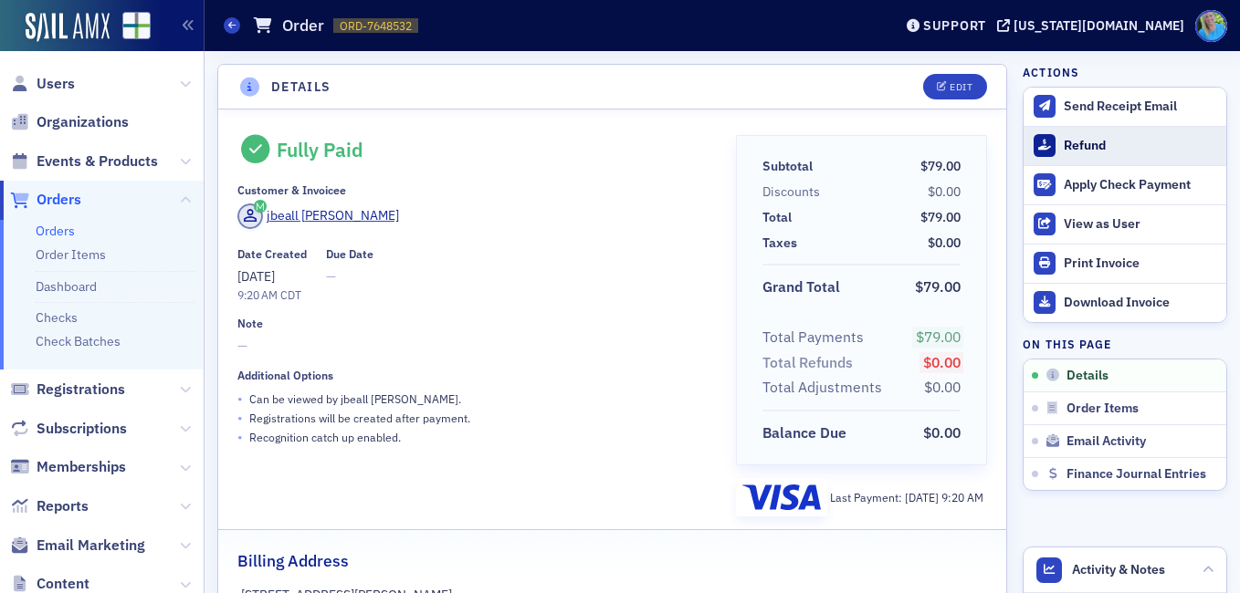
click at [1088, 149] on div "Refund" at bounding box center [1140, 146] width 153 height 16
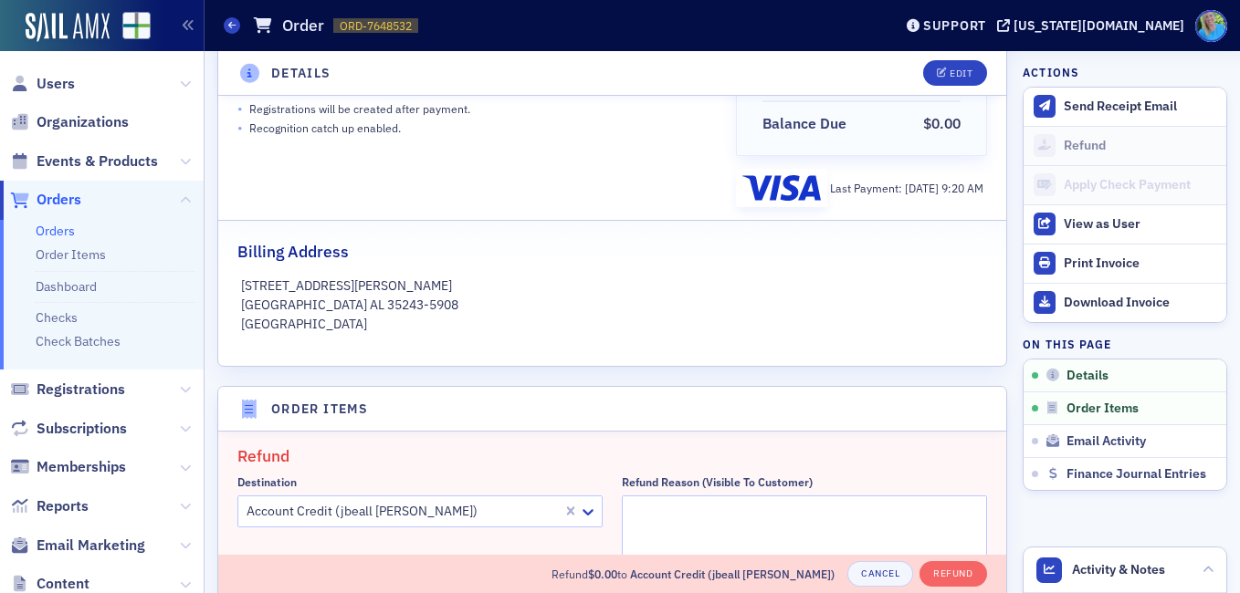
scroll to position [635, 0]
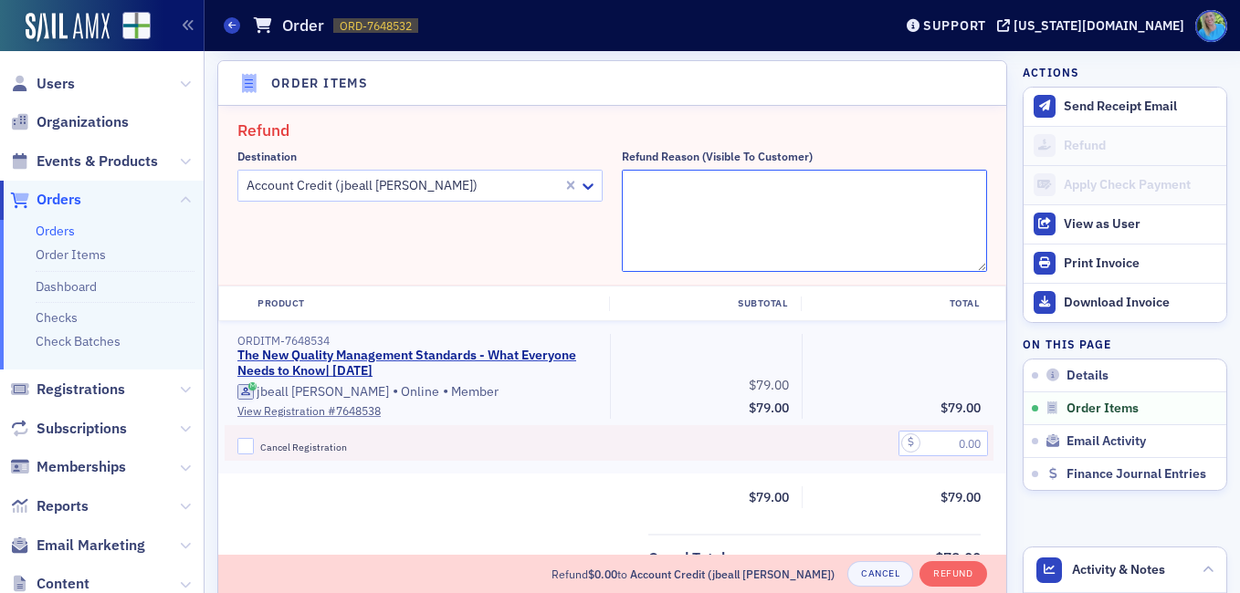
click at [744, 188] on textarea "Refund Reason (Visible to Customer)" at bounding box center [804, 221] width 365 height 102
type textarea "Can no longer attend"
click at [241, 446] on input "Cancel Registration" at bounding box center [245, 446] width 16 height 16
checkbox input "true"
click at [906, 445] on input "text" at bounding box center [942, 444] width 89 height 26
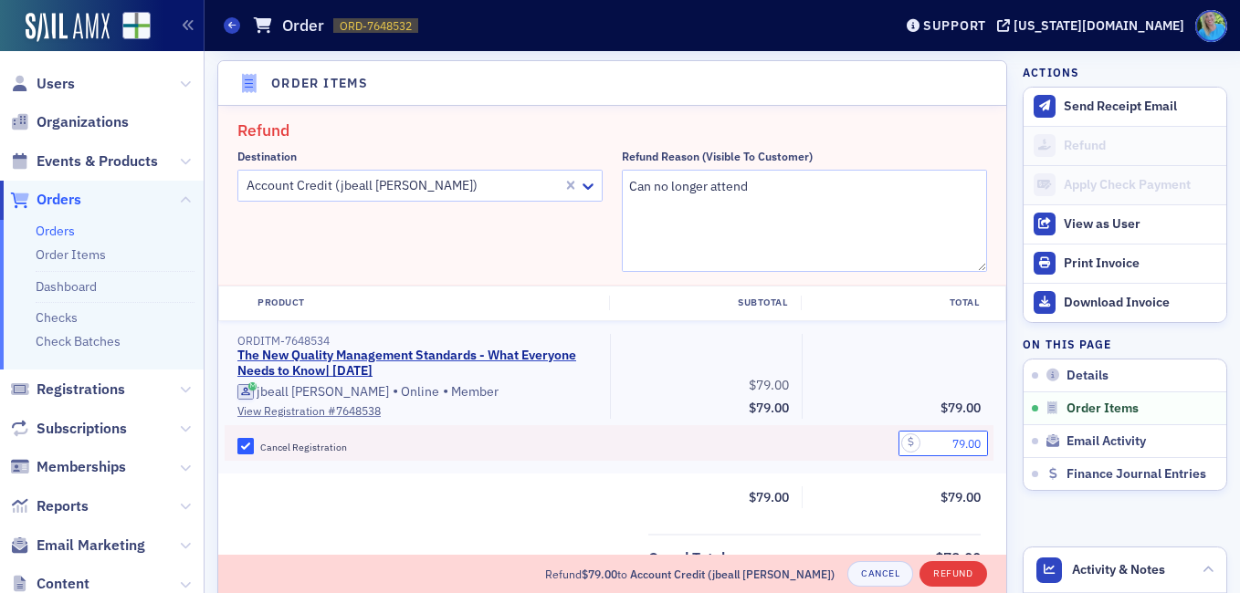
type input "79.00"
click at [954, 573] on button "Refund" at bounding box center [952, 574] width 67 height 26
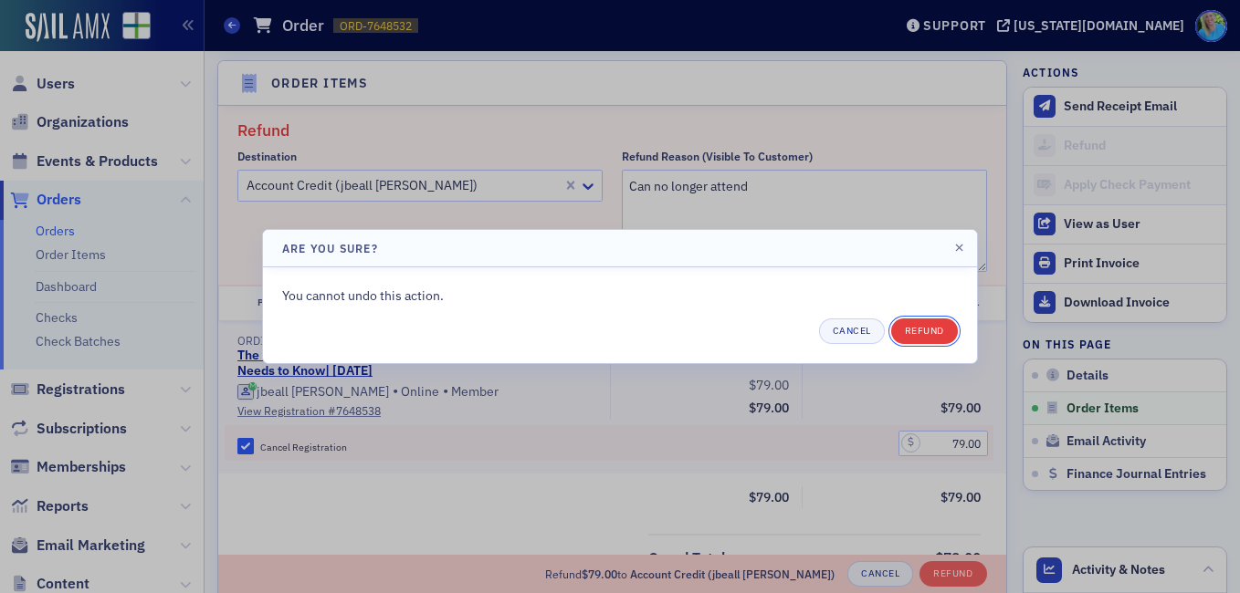
click at [921, 336] on button "Refund" at bounding box center [924, 332] width 67 height 26
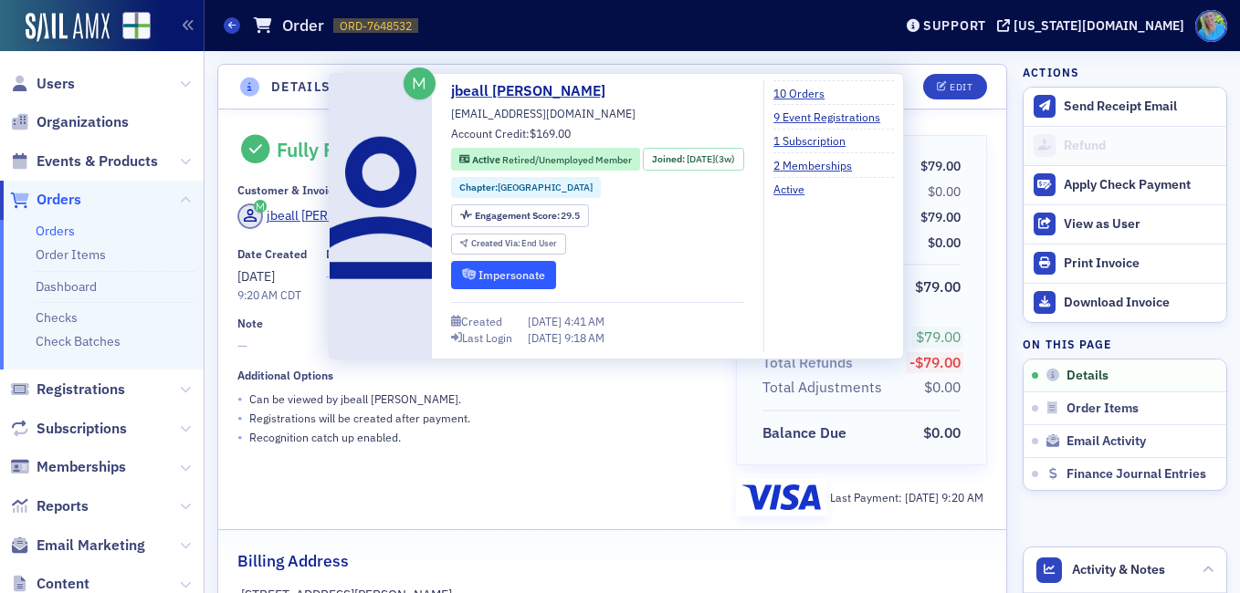
click at [505, 281] on button "Impersonate" at bounding box center [503, 275] width 105 height 28
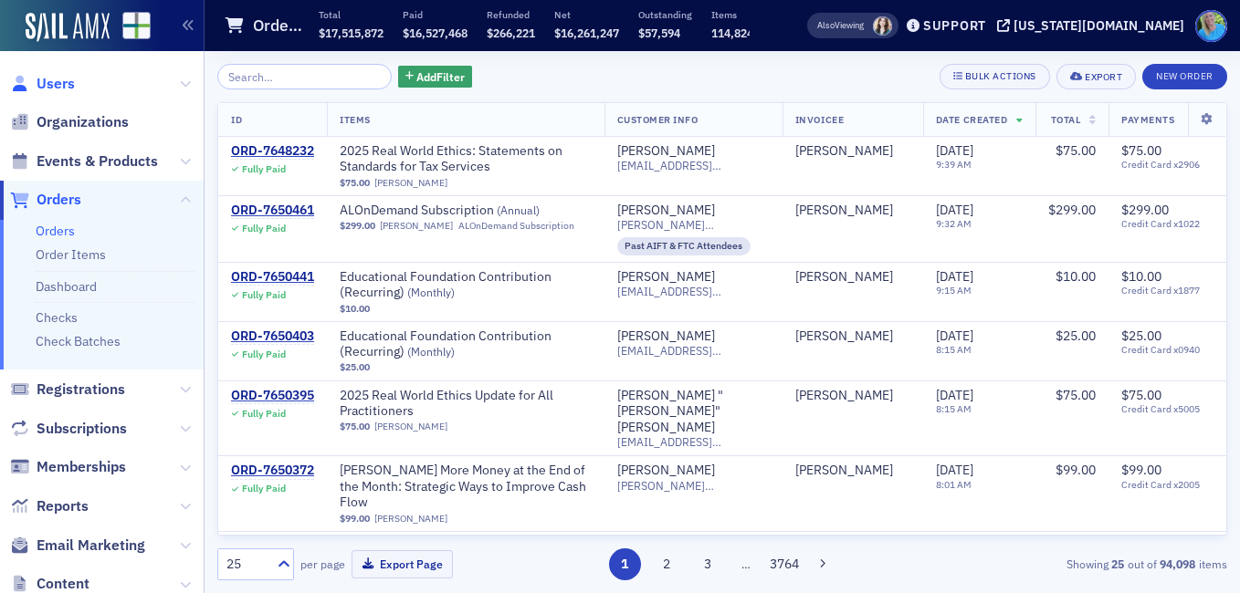
click at [42, 85] on span "Users" at bounding box center [56, 84] width 38 height 20
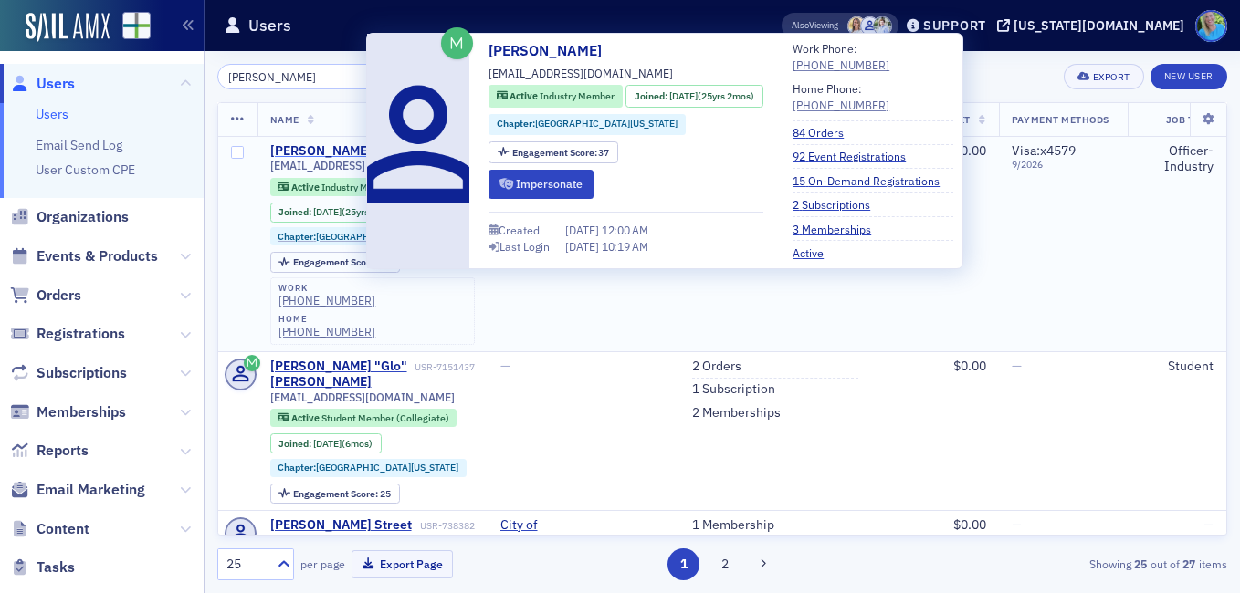
type input "gloria mcgowan"
click at [300, 148] on div "Gloria McGowan" at bounding box center [320, 151] width 101 height 16
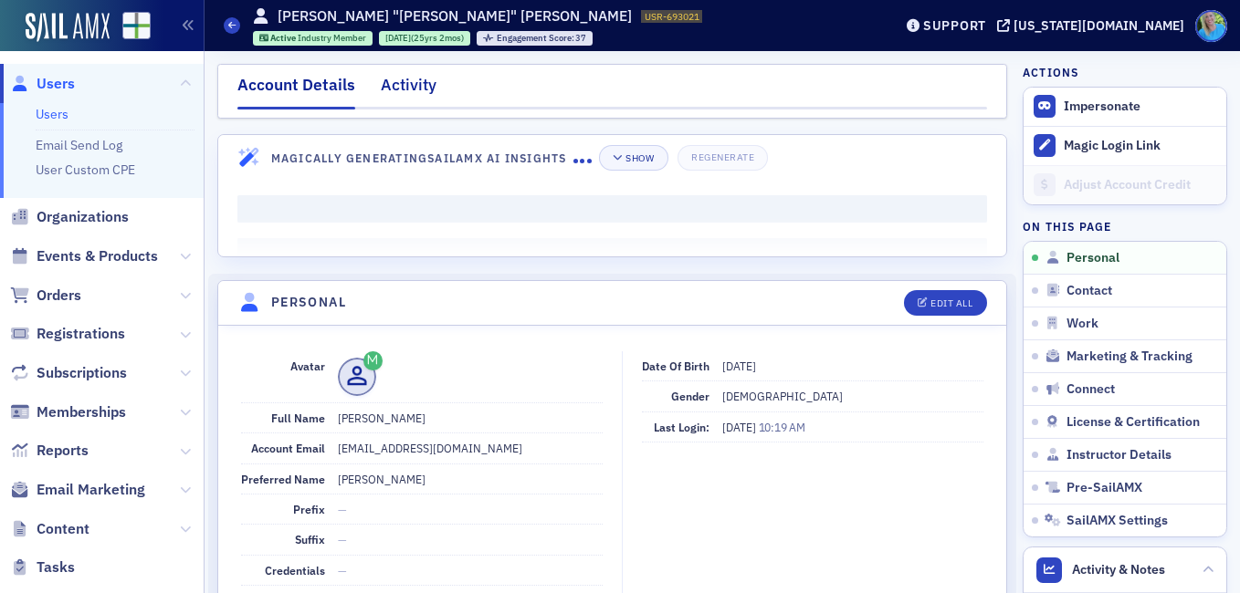
click at [404, 79] on div "Activity" at bounding box center [409, 90] width 56 height 34
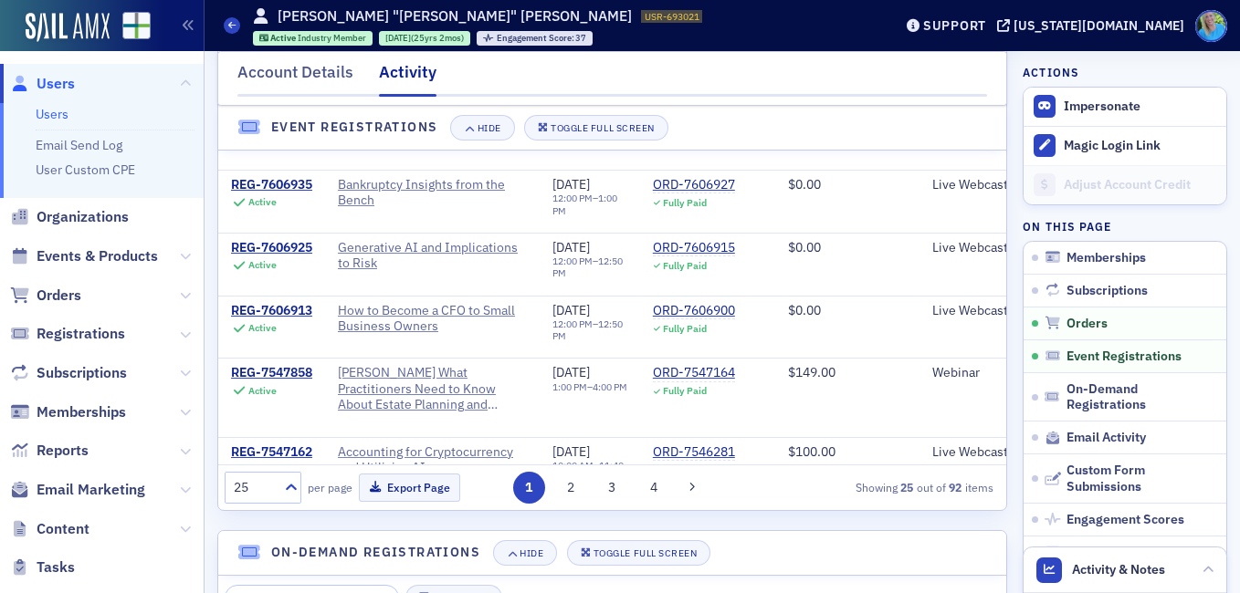
scroll to position [1187, 0]
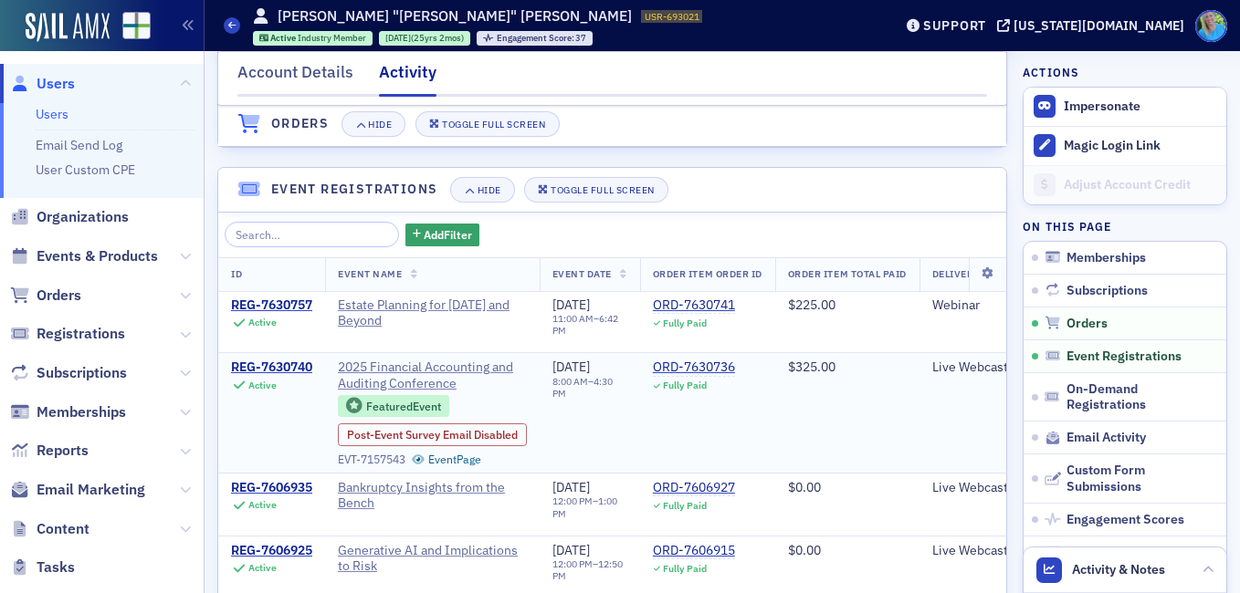
click at [268, 391] on div "REG-7630740 Active" at bounding box center [271, 376] width 81 height 32
click at [268, 376] on div "REG-7630740" at bounding box center [271, 368] width 81 height 16
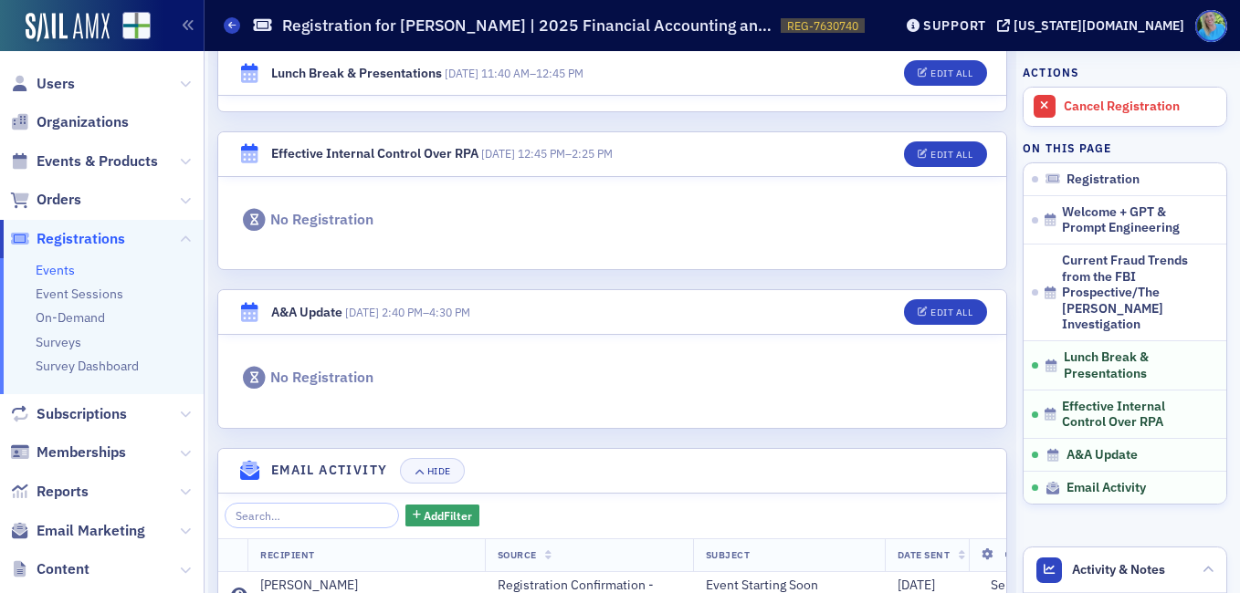
scroll to position [1461, 0]
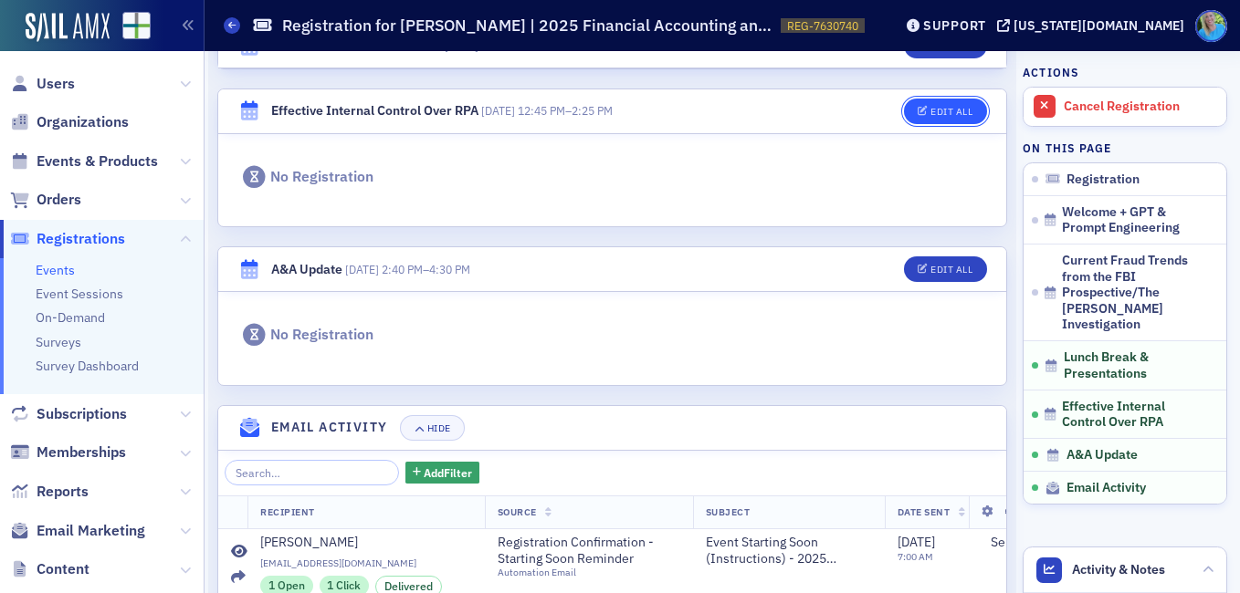
click at [963, 108] on button "Edit All" at bounding box center [945, 112] width 82 height 26
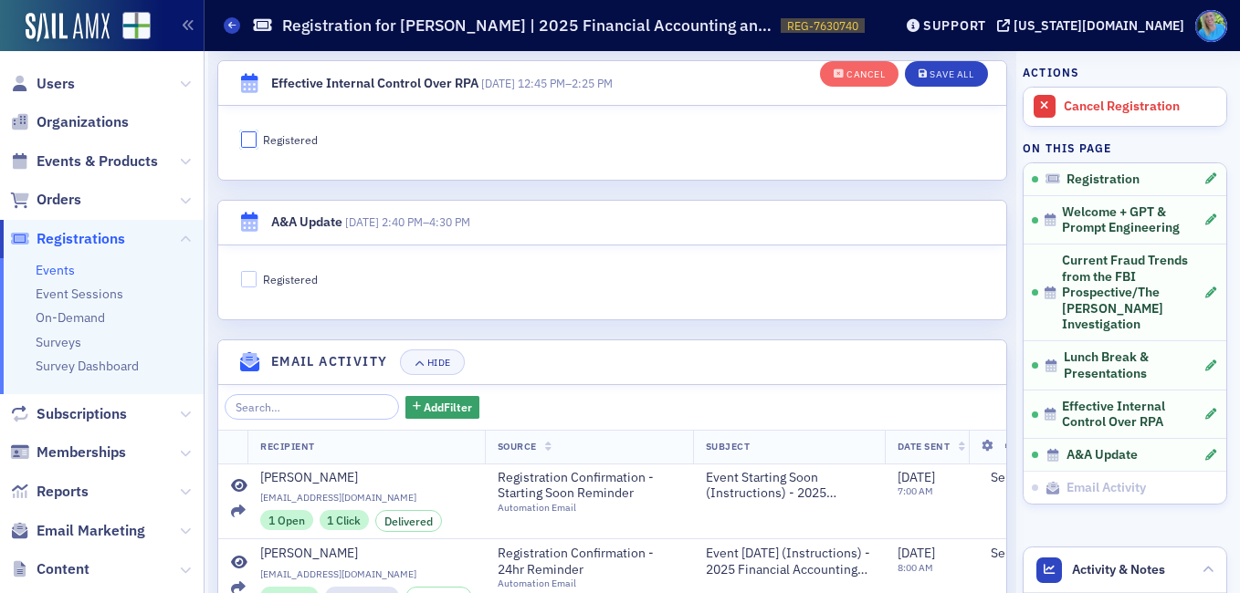
click at [250, 139] on input "Registered" at bounding box center [249, 139] width 16 height 16
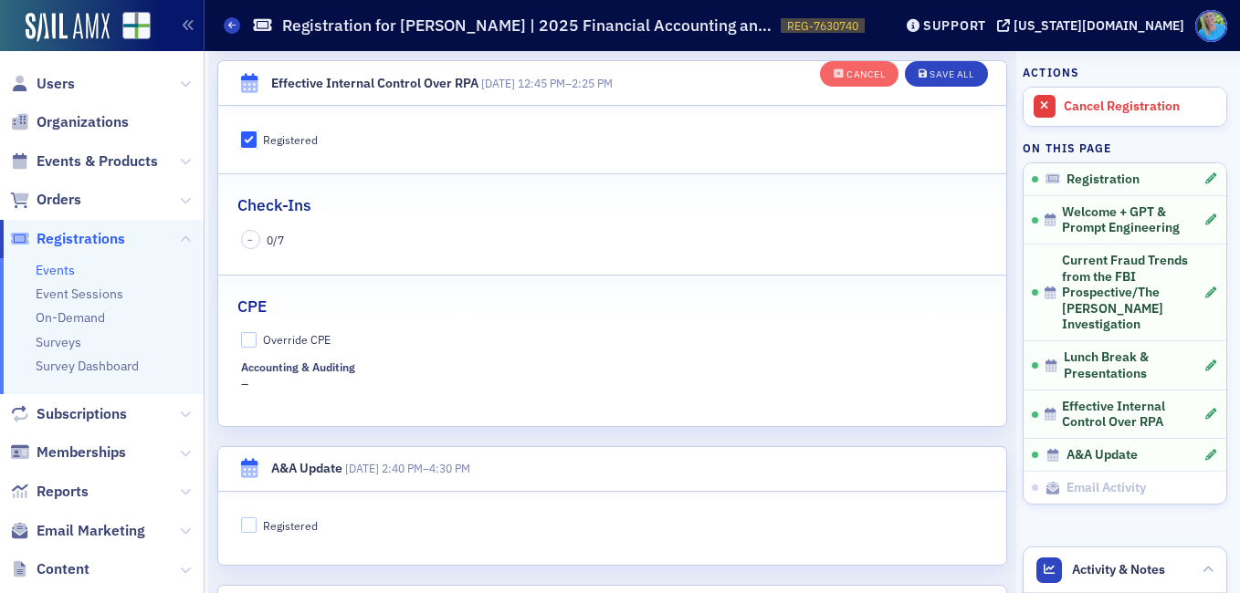
click at [244, 140] on input "Registered" at bounding box center [249, 139] width 16 height 16
checkbox input "false"
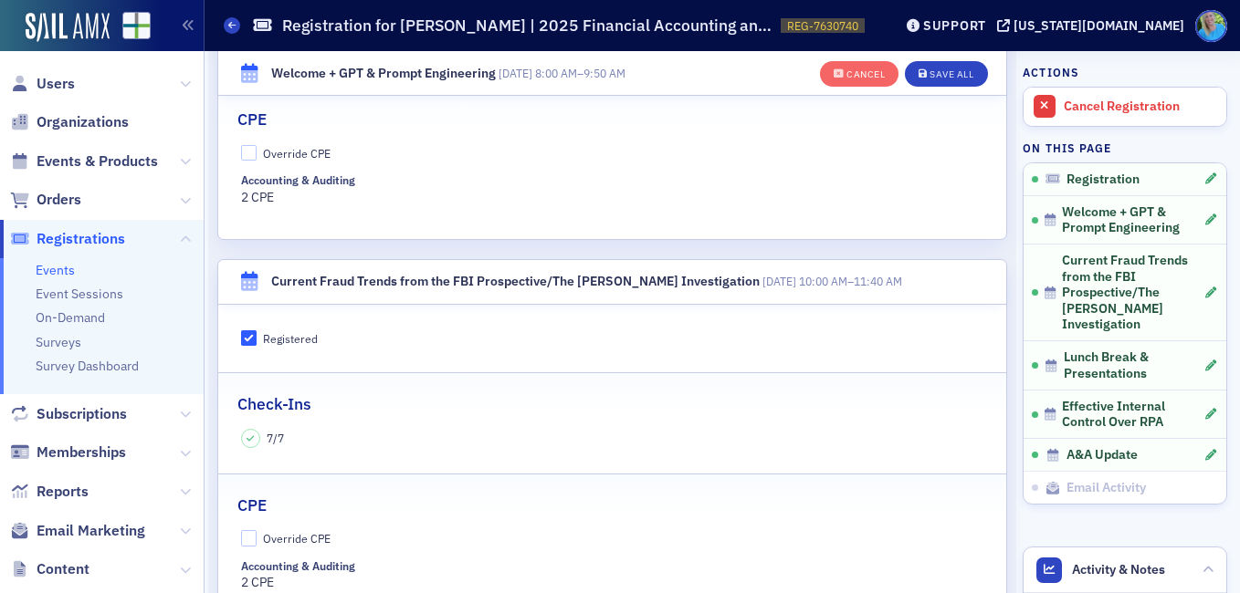
scroll to position [800, 0]
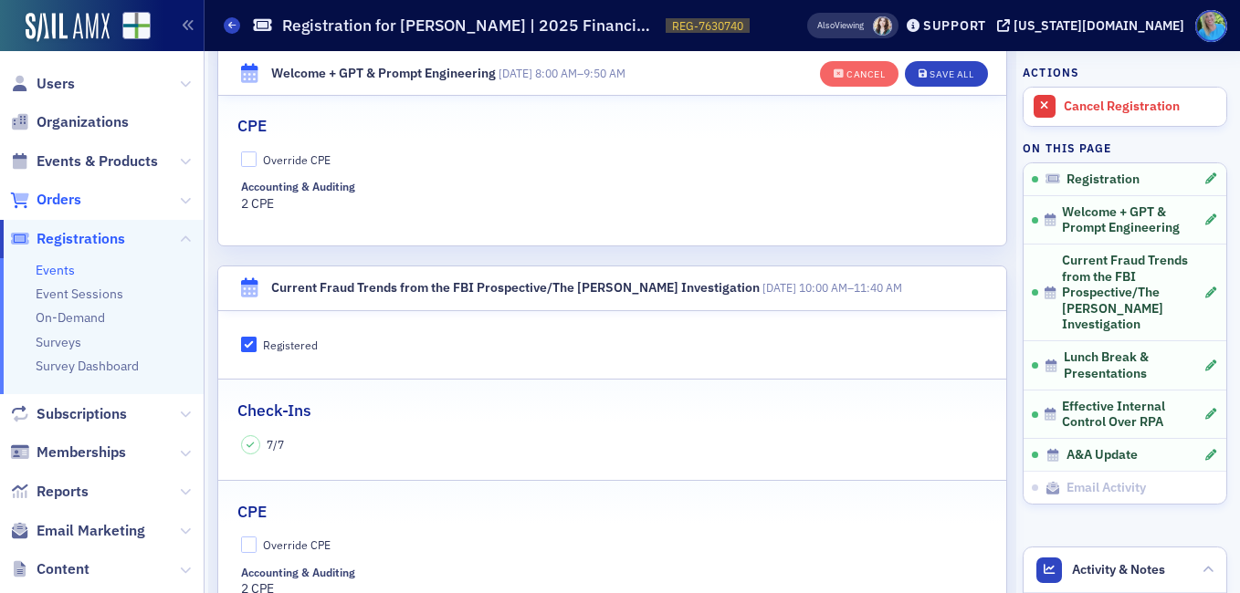
click at [53, 207] on span "Orders" at bounding box center [59, 200] width 45 height 20
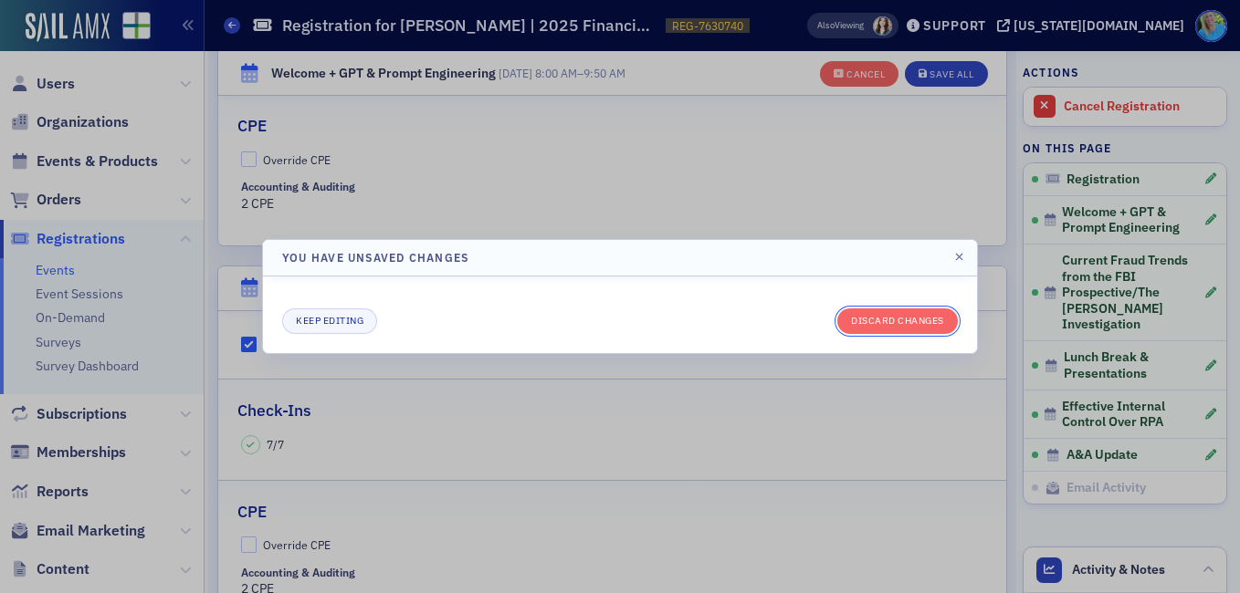
click at [900, 329] on button "Discard changes" at bounding box center [897, 322] width 121 height 26
